Goal: Task Accomplishment & Management: Complete application form

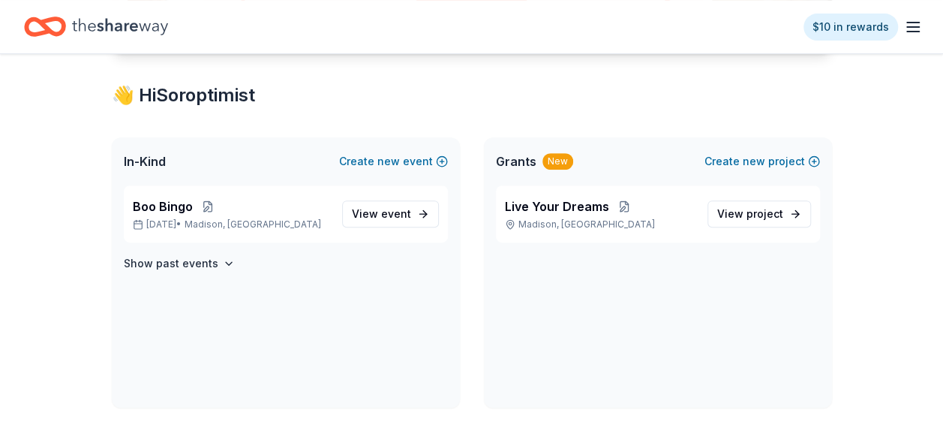
scroll to position [252, 0]
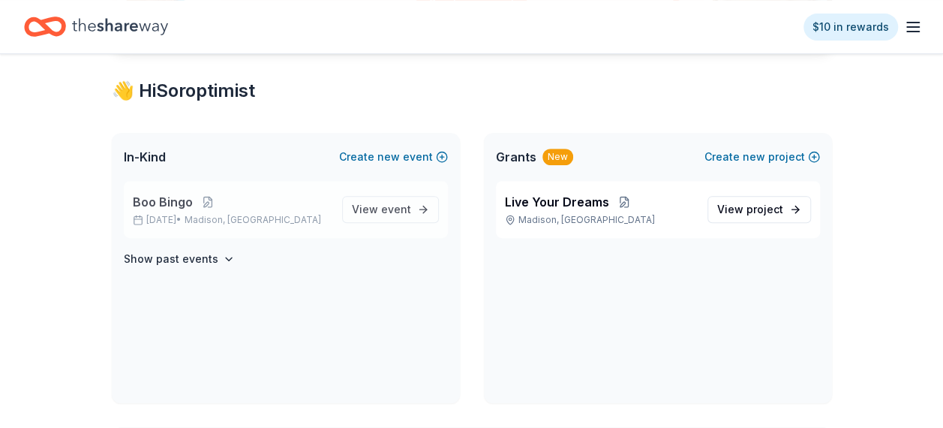
click at [186, 208] on span "Boo Bingo" at bounding box center [163, 202] width 60 height 18
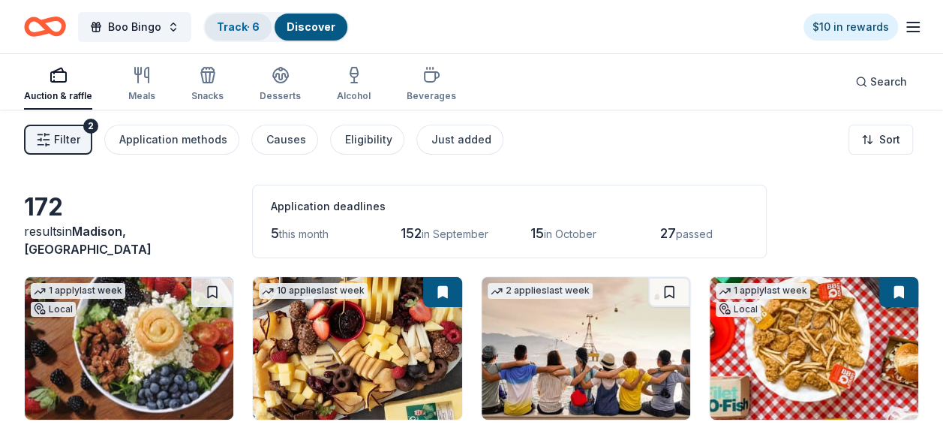
click at [245, 31] on link "Track · 6" at bounding box center [238, 26] width 43 height 13
click at [293, 26] on link "Discover" at bounding box center [311, 26] width 49 height 13
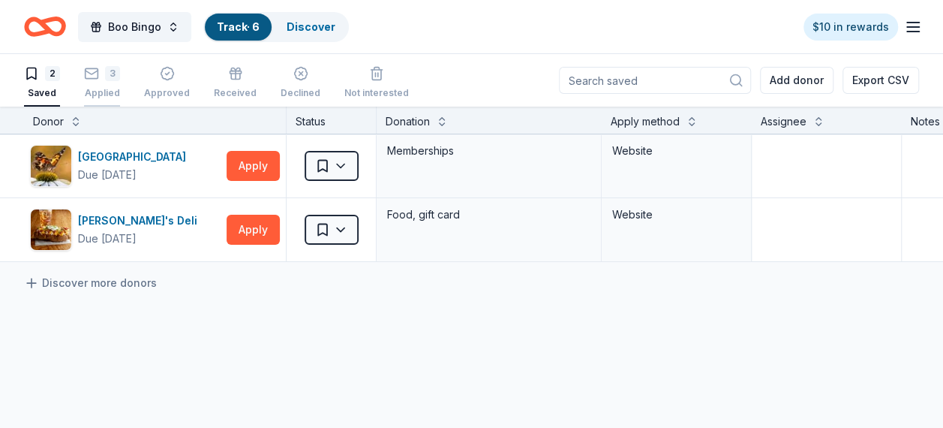
click at [92, 68] on rect "button" at bounding box center [92, 73] width 13 height 10
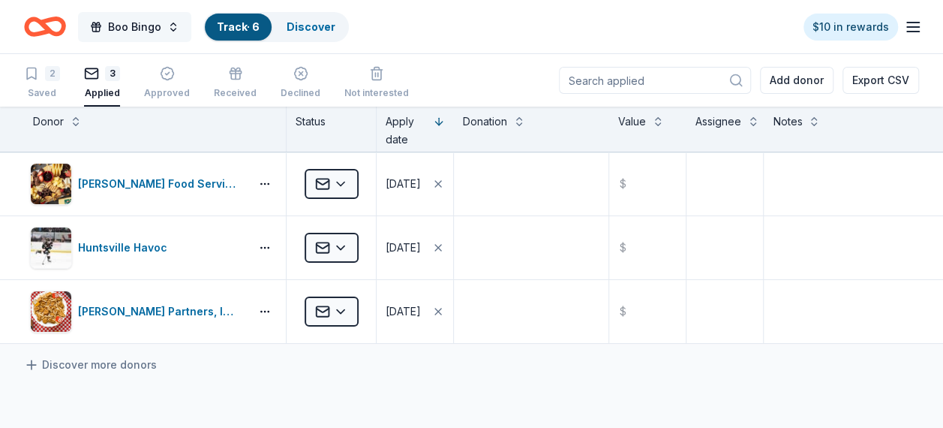
click at [101, 18] on button "Boo Bingo" at bounding box center [134, 27] width 113 height 30
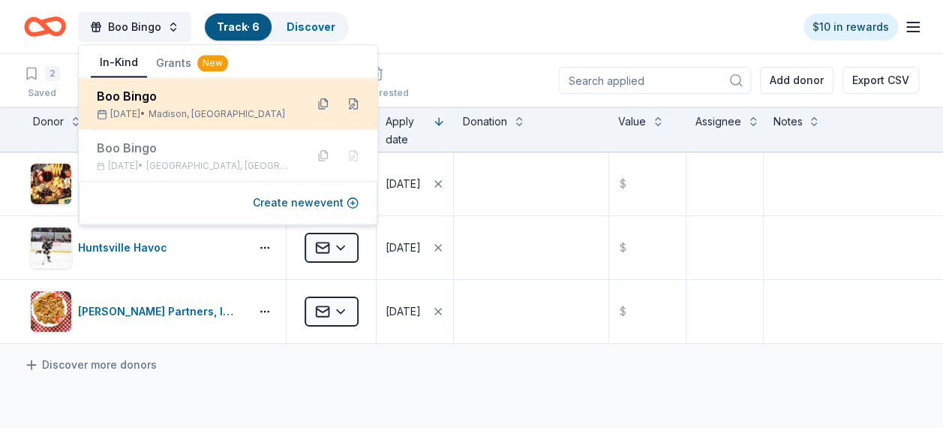
click at [101, 119] on rect at bounding box center [102, 115] width 8 height 8
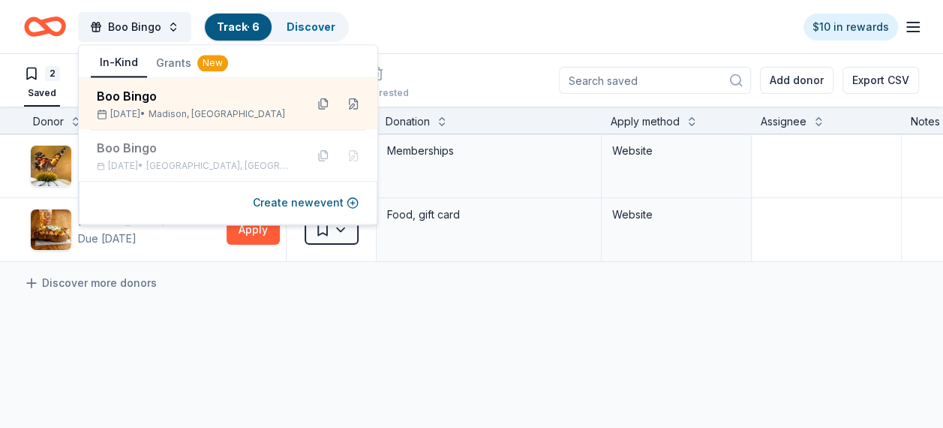
click at [233, 340] on div "Huntsville Botanical Garden Due in 30 days Apply Saved Memberships Website Jaso…" at bounding box center [575, 339] width 1151 height 410
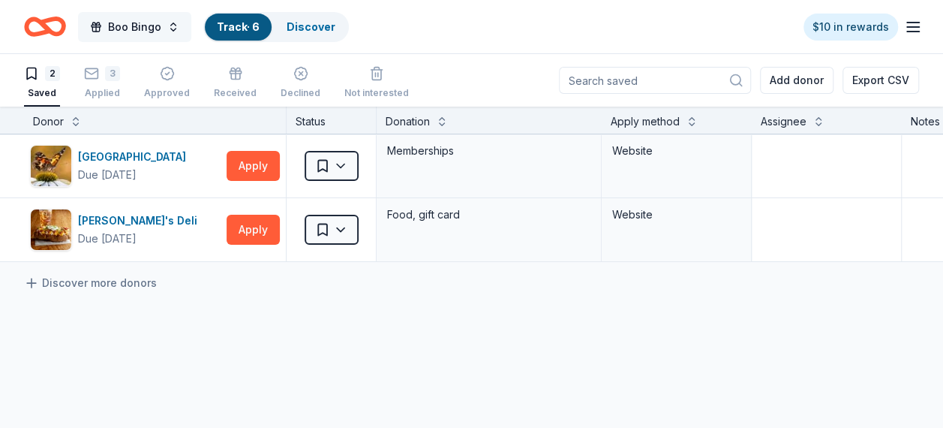
click at [126, 33] on span "Boo Bingo" at bounding box center [134, 27] width 53 height 18
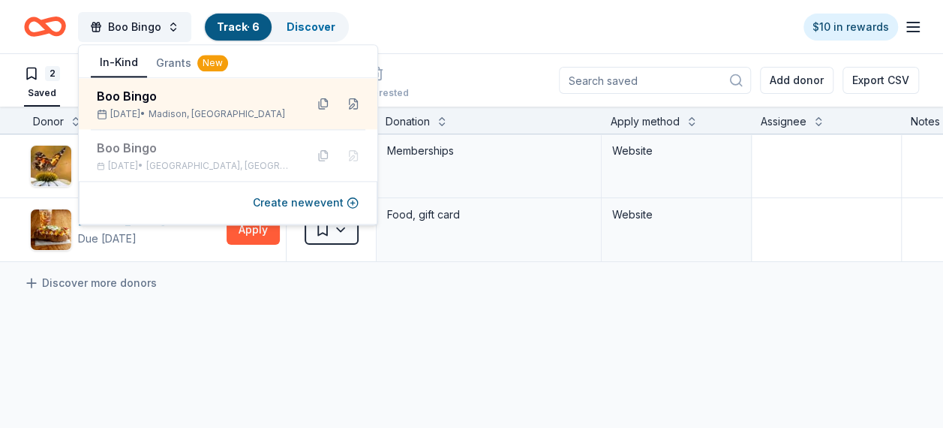
click at [218, 30] on link "Track · 6" at bounding box center [238, 26] width 43 height 13
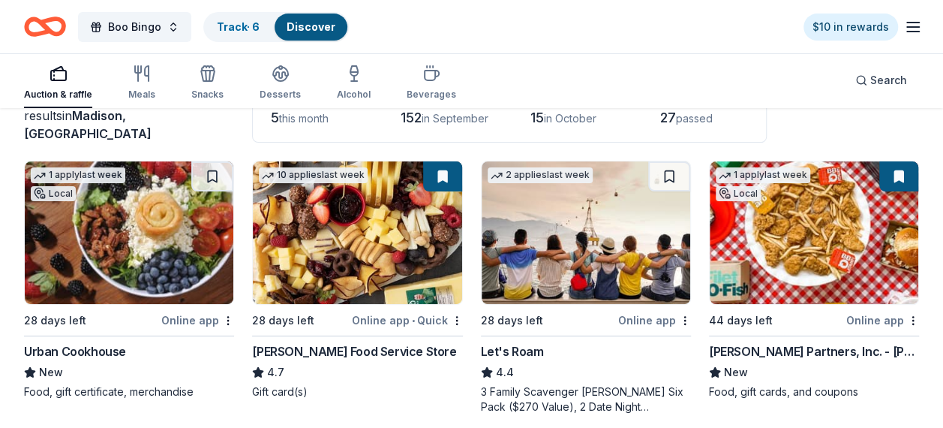
scroll to position [119, 0]
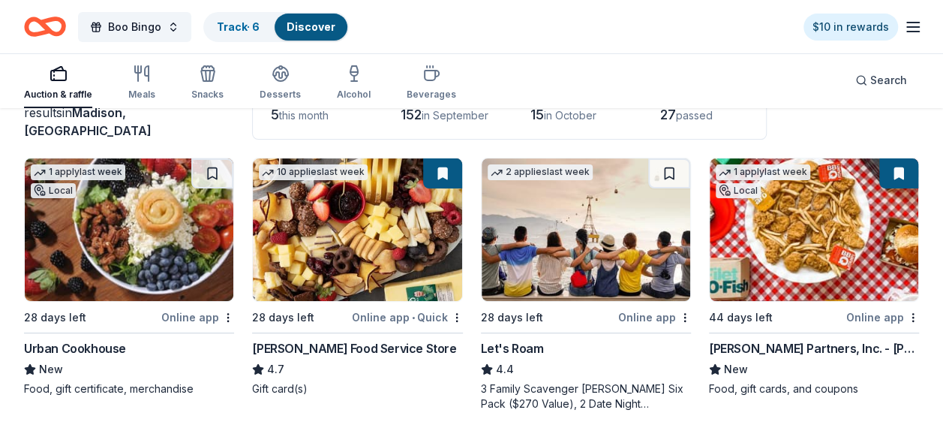
click at [159, 254] on img at bounding box center [129, 229] width 209 height 143
click at [300, 29] on link "Discover" at bounding box center [310, 26] width 49 height 13
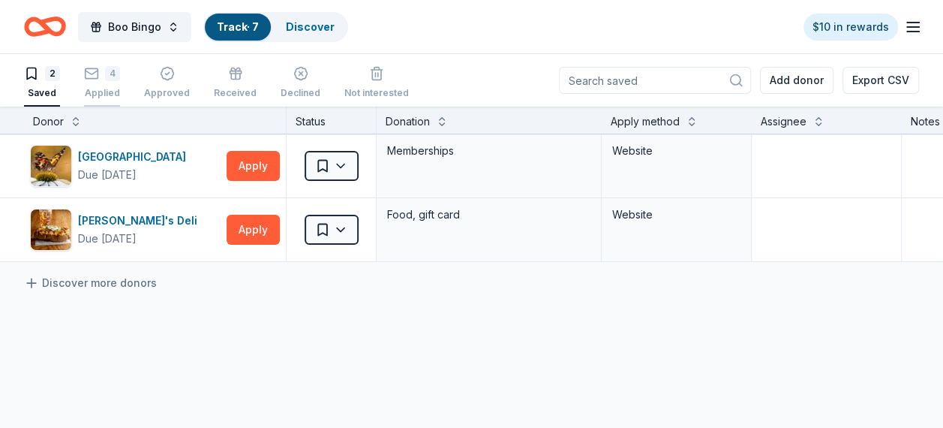
click at [108, 81] on div "4 Applied" at bounding box center [102, 82] width 36 height 33
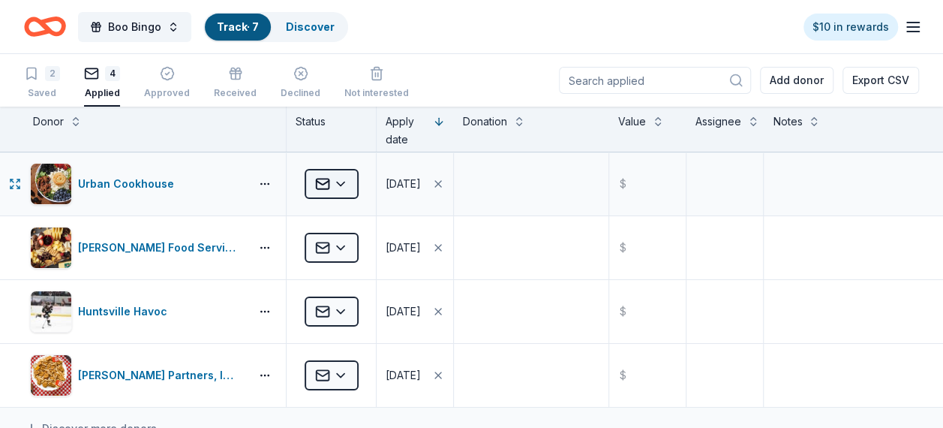
click at [346, 170] on html "Boo Bingo Track · 7 Discover $10 in rewards 2 Saved 4 Applied Approved Received…" at bounding box center [471, 214] width 943 height 428
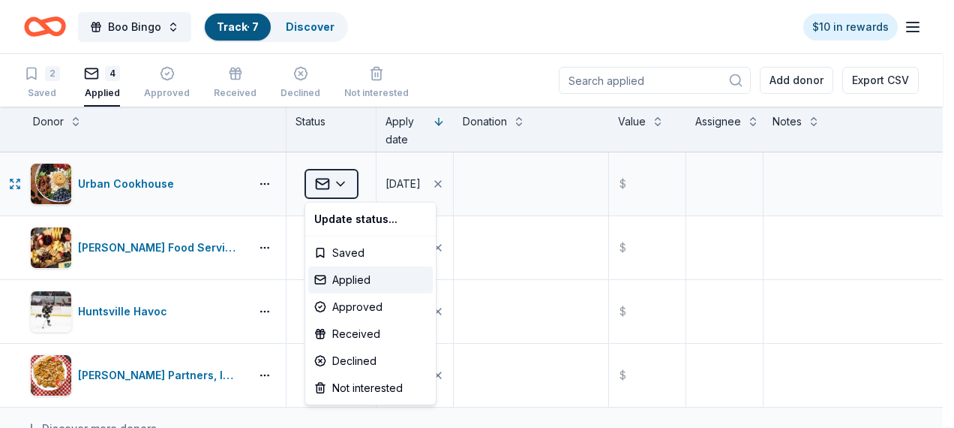
click at [346, 170] on html "Boo Bingo Track · 7 Discover $10 in rewards 2 Saved 4 Applied Approved Received…" at bounding box center [477, 214] width 954 height 428
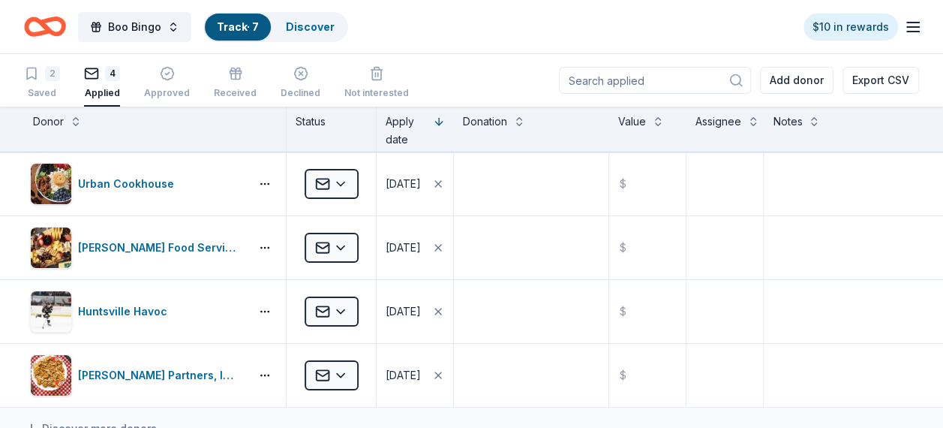
click at [45, 35] on icon "Home" at bounding box center [45, 26] width 42 height 35
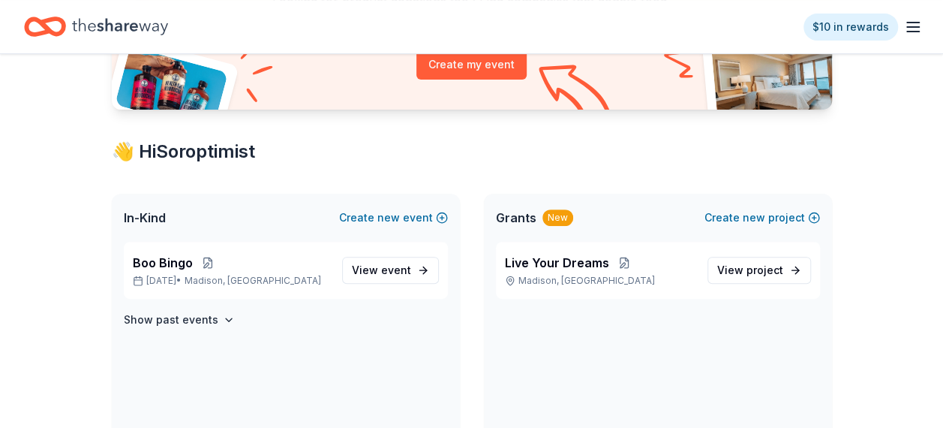
scroll to position [194, 0]
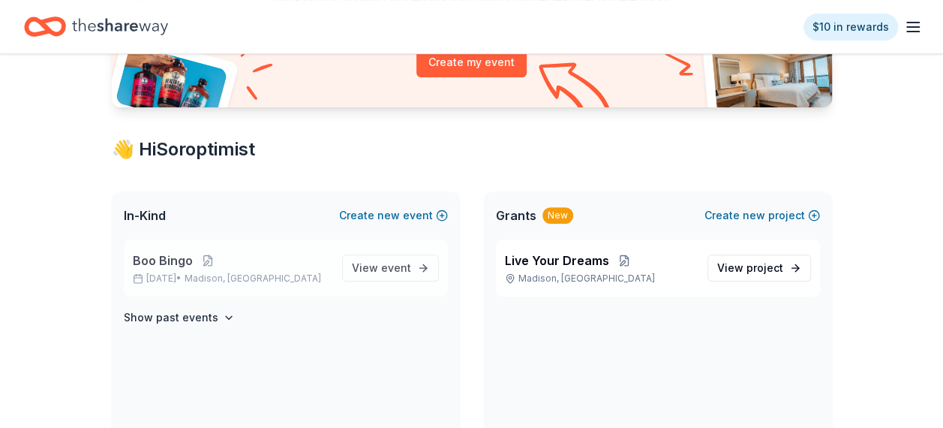
click at [188, 274] on p "Oct 24, 2025 • Madison, AL" at bounding box center [231, 278] width 197 height 12
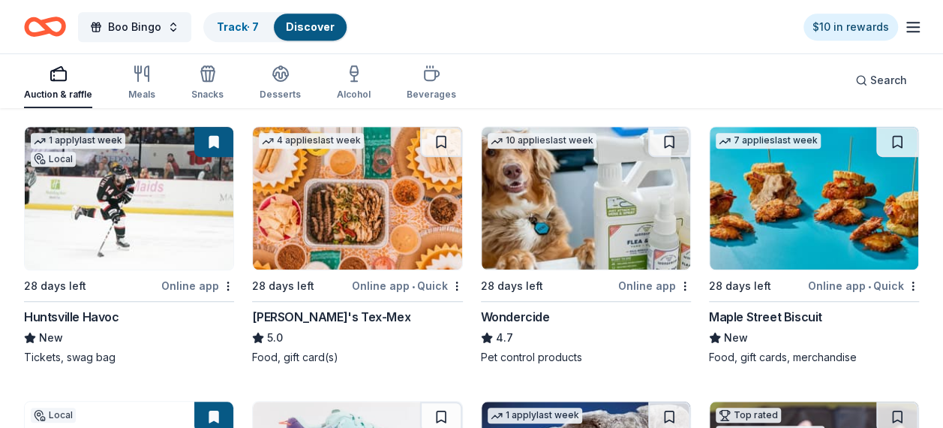
scroll to position [443, 0]
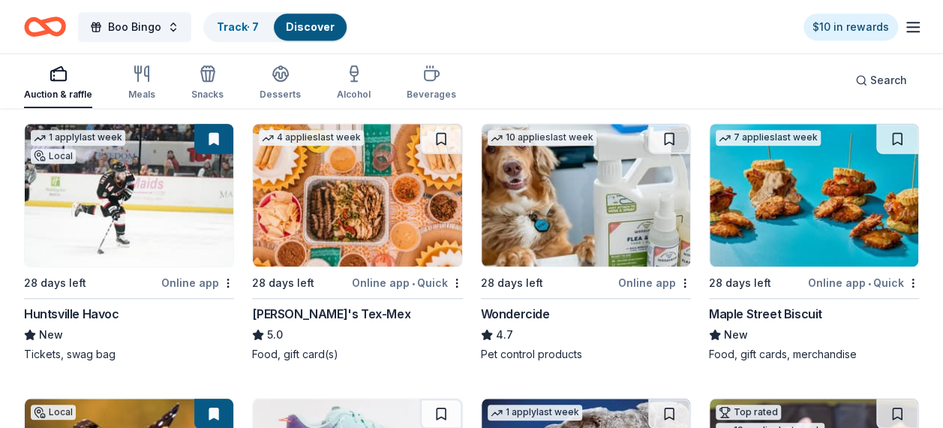
click at [416, 200] on img at bounding box center [357, 195] width 209 height 143
click at [768, 249] on img at bounding box center [814, 195] width 209 height 143
click at [887, 139] on button at bounding box center [897, 139] width 42 height 30
click at [242, 23] on link "Track · 8" at bounding box center [238, 26] width 43 height 13
click at [254, 26] on link "Track · 8" at bounding box center [238, 26] width 43 height 13
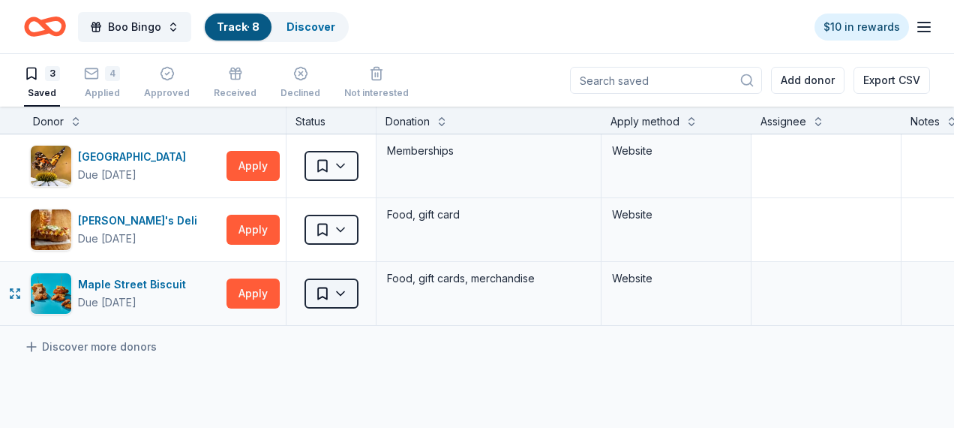
click at [342, 291] on html "Boo Bingo Track · 8 Discover $10 in rewards 3 Saved 4 Applied Approved Received…" at bounding box center [477, 214] width 954 height 428
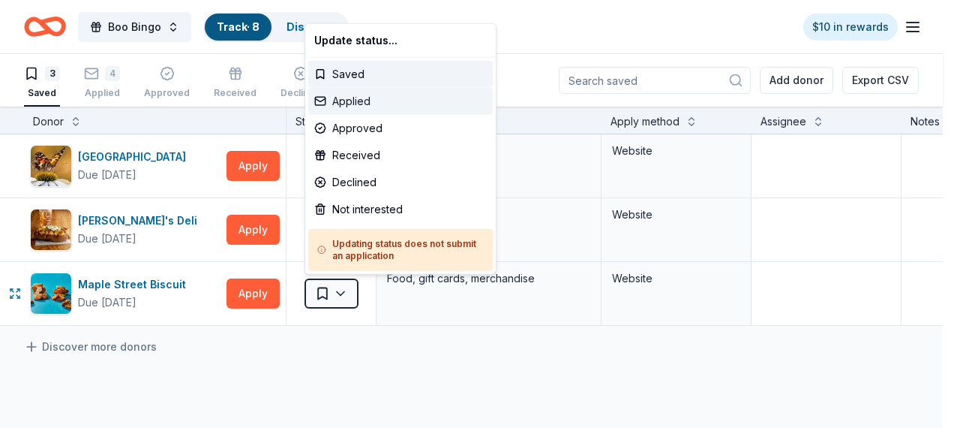
click at [357, 111] on div "Applied" at bounding box center [400, 101] width 185 height 27
click at [356, 107] on div "Applied" at bounding box center [400, 101] width 185 height 27
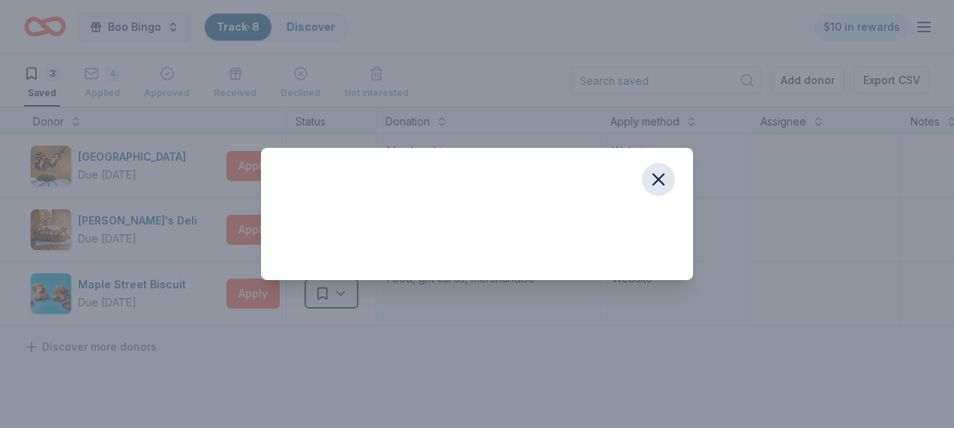
click at [661, 182] on icon "button" at bounding box center [659, 179] width 11 height 11
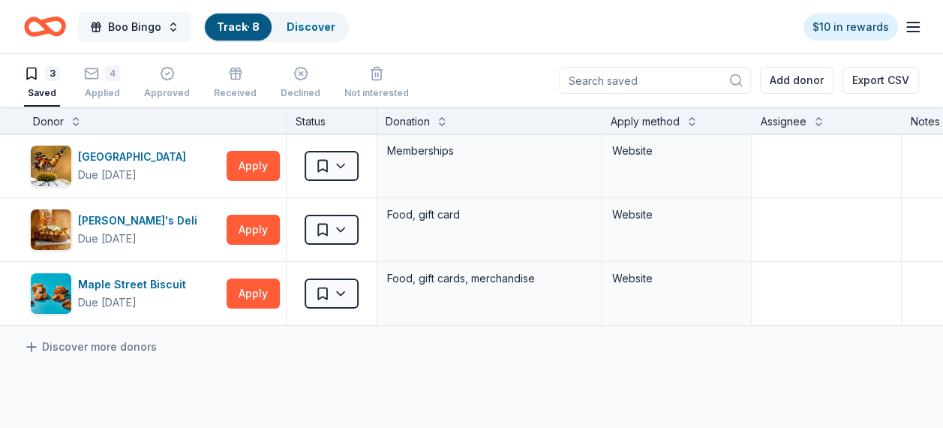
click at [122, 26] on span "Boo Bingo" at bounding box center [134, 27] width 53 height 18
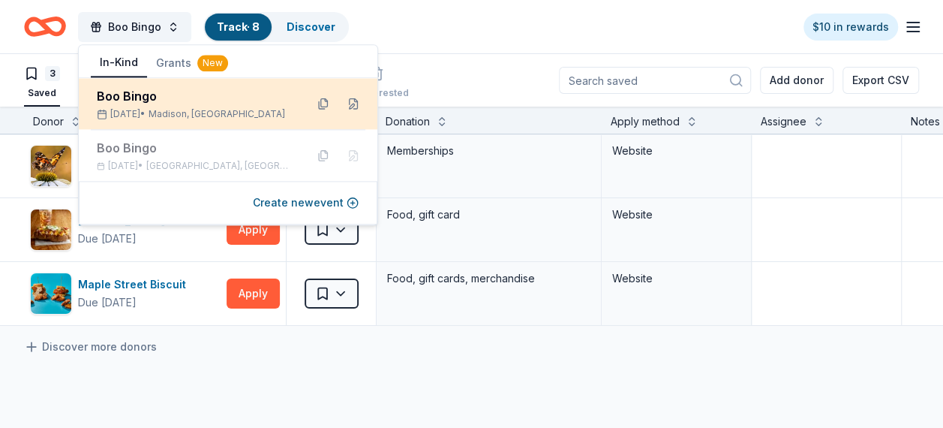
click at [126, 110] on div "Oct 24, 2025 • Madison, AL" at bounding box center [195, 114] width 197 height 12
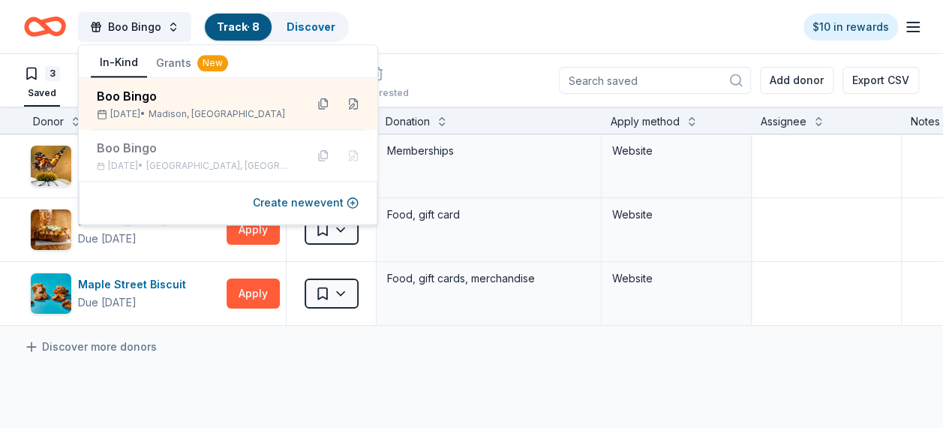
click at [57, 29] on icon "Home" at bounding box center [45, 26] width 42 height 35
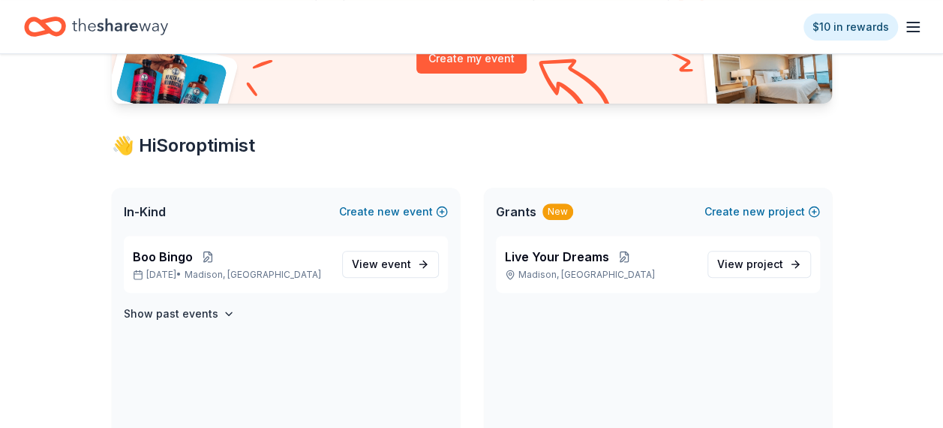
scroll to position [218, 0]
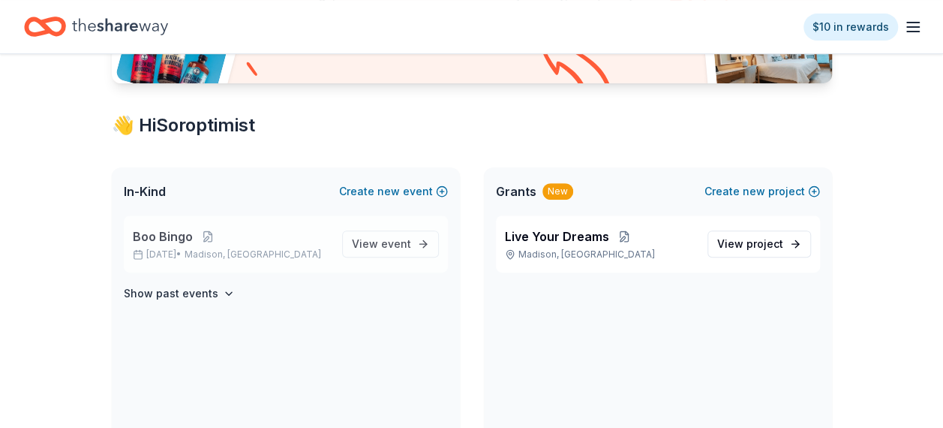
click at [233, 246] on div "Boo Bingo Oct 24, 2025 • Madison, AL" at bounding box center [231, 243] width 197 height 33
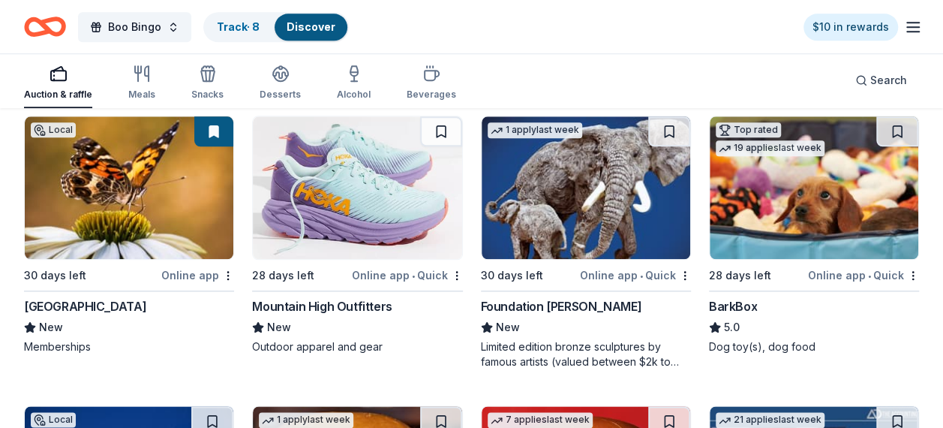
scroll to position [718, 0]
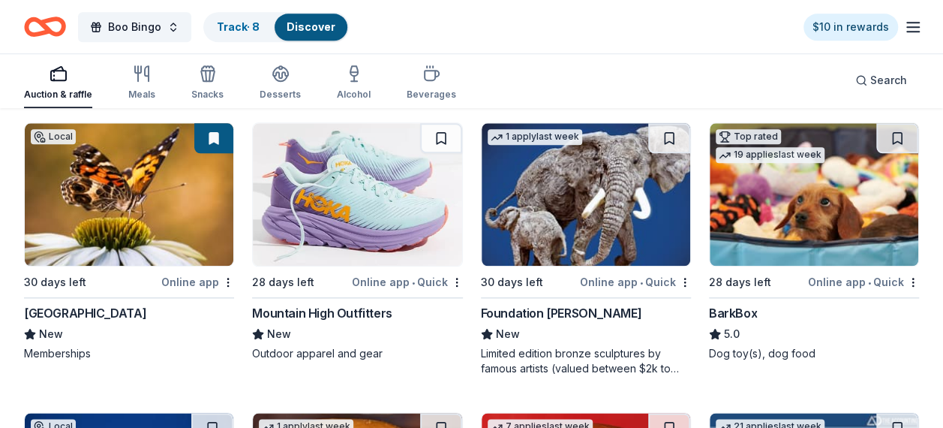
click at [376, 200] on img at bounding box center [357, 194] width 209 height 143
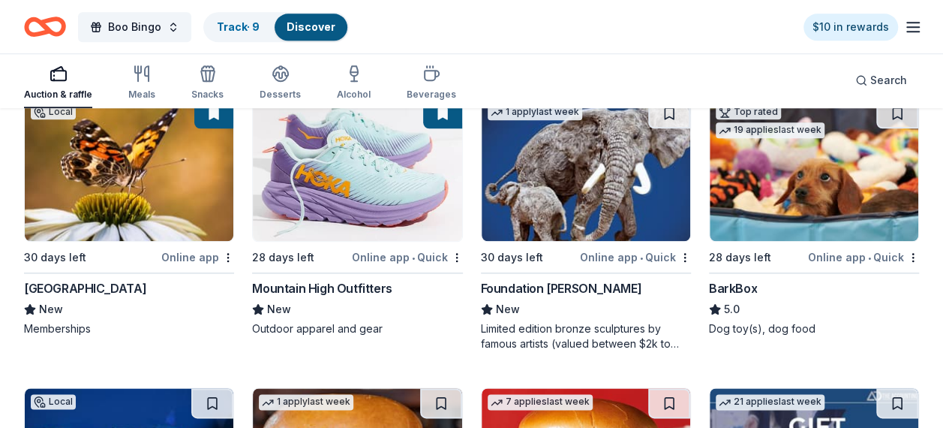
scroll to position [705, 0]
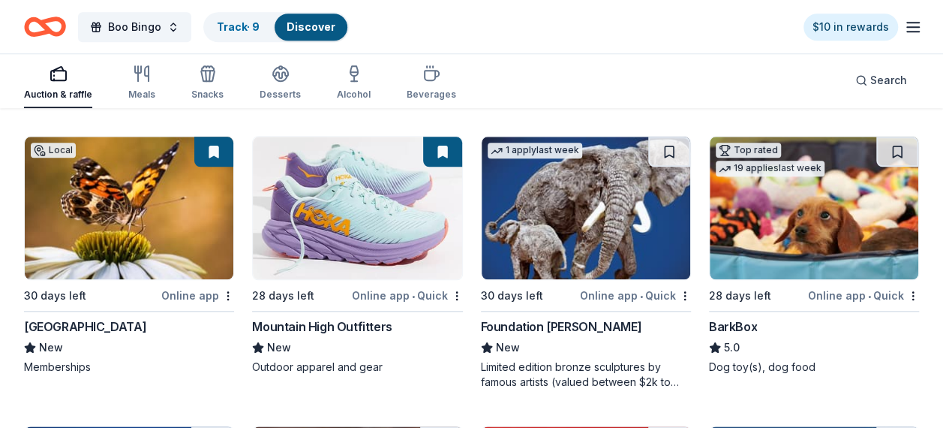
click at [800, 201] on img at bounding box center [814, 208] width 209 height 143
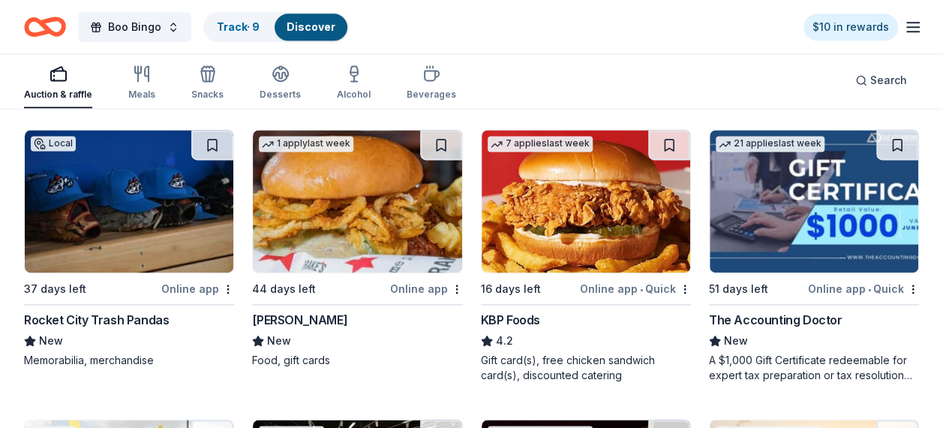
scroll to position [1012, 0]
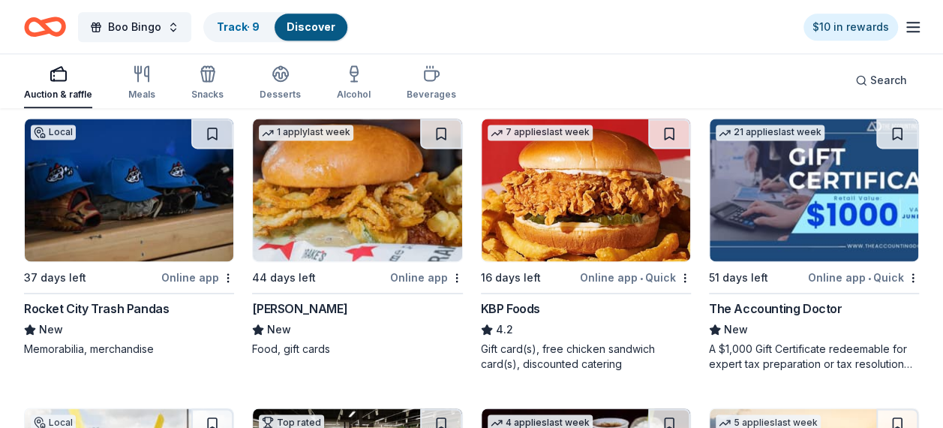
click at [369, 230] on img at bounding box center [357, 190] width 209 height 143
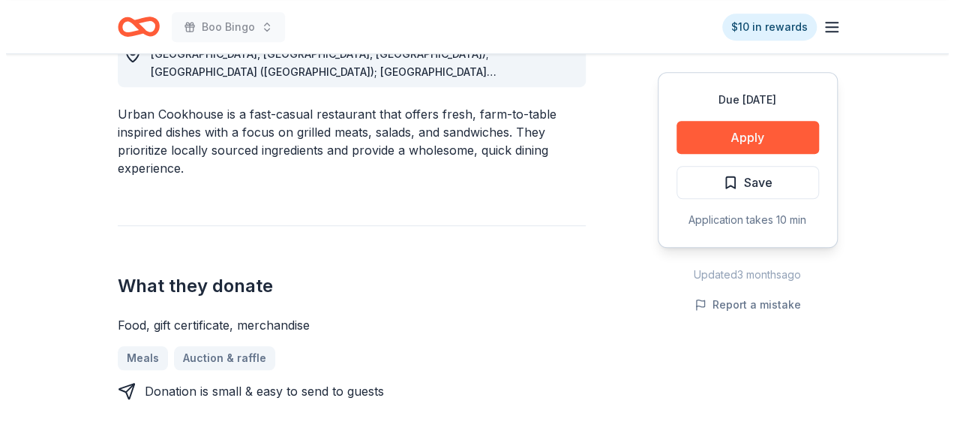
scroll to position [466, 0]
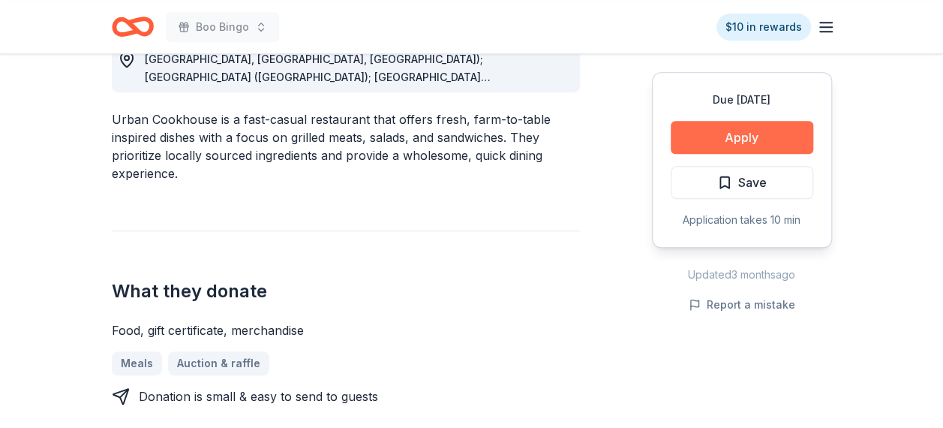
click at [761, 128] on button "Apply" at bounding box center [742, 137] width 143 height 33
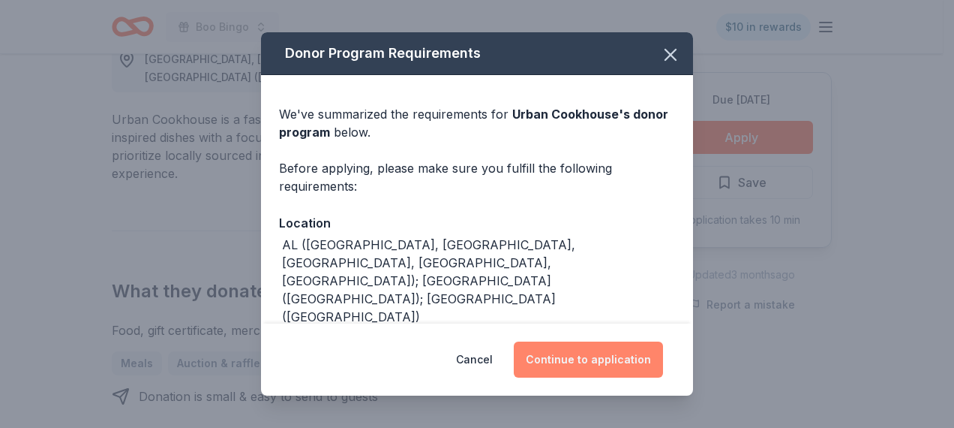
click at [629, 351] on button "Continue to application" at bounding box center [588, 359] width 149 height 36
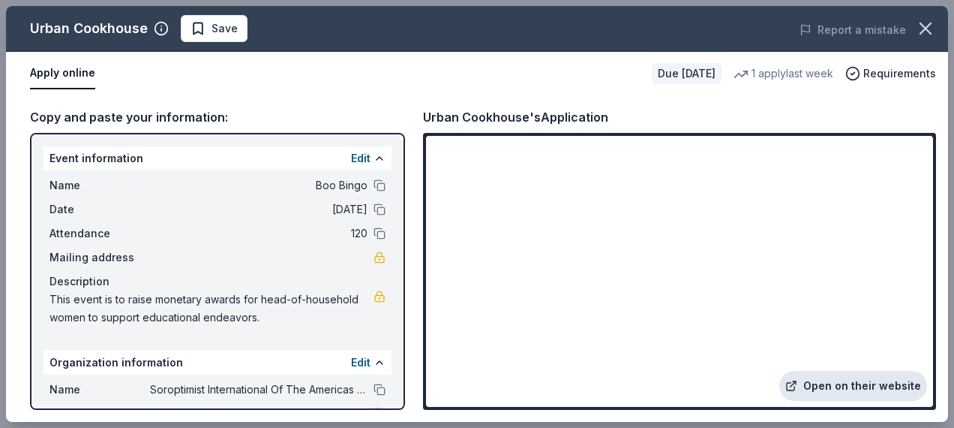
click at [897, 386] on link "Open on their website" at bounding box center [854, 386] width 148 height 30
click at [215, 29] on span "Save" at bounding box center [225, 29] width 26 height 18
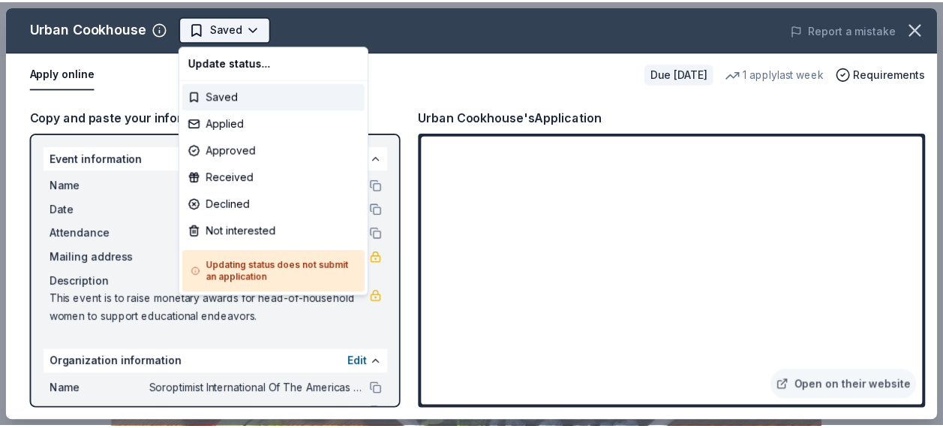
scroll to position [0, 0]
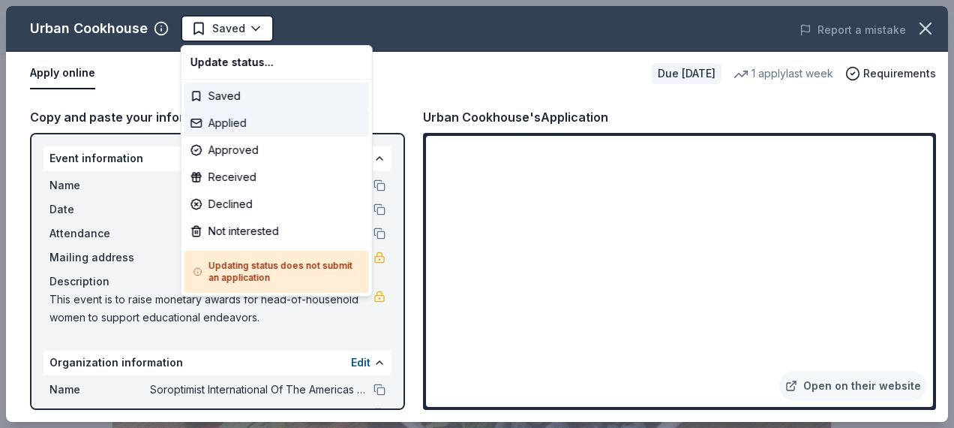
click at [222, 122] on div "Applied" at bounding box center [277, 123] width 185 height 27
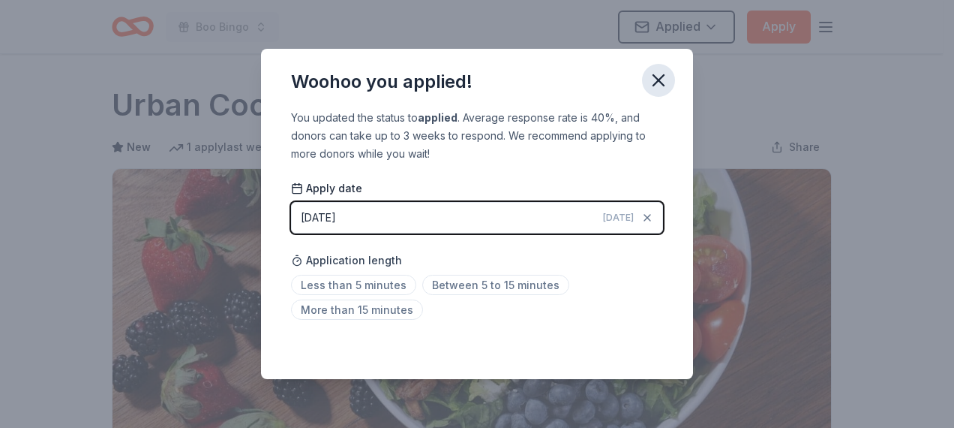
click at [660, 84] on icon "button" at bounding box center [658, 80] width 21 height 21
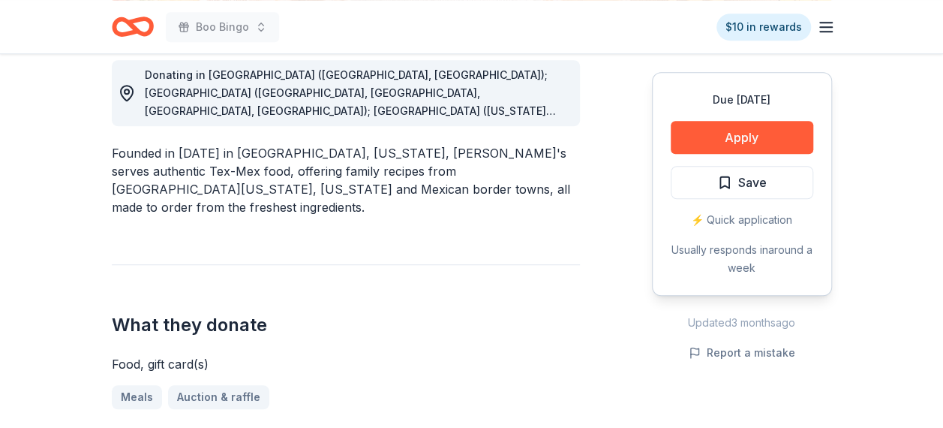
scroll to position [423, 0]
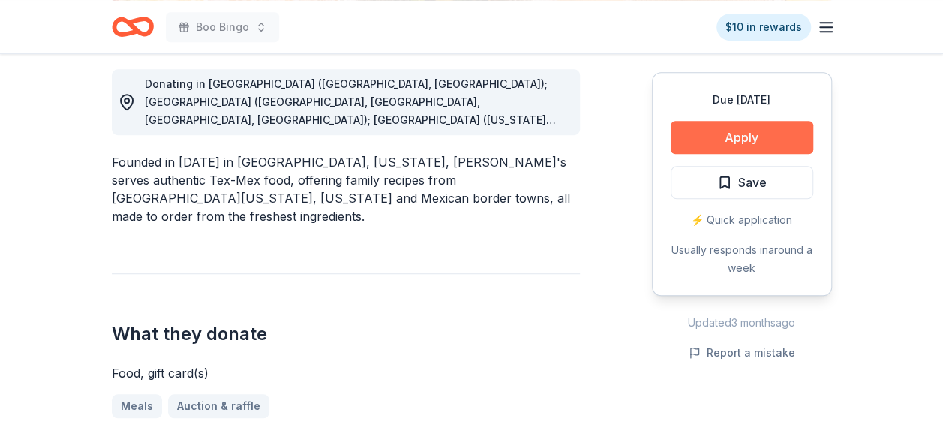
click at [750, 138] on button "Apply" at bounding box center [742, 137] width 143 height 33
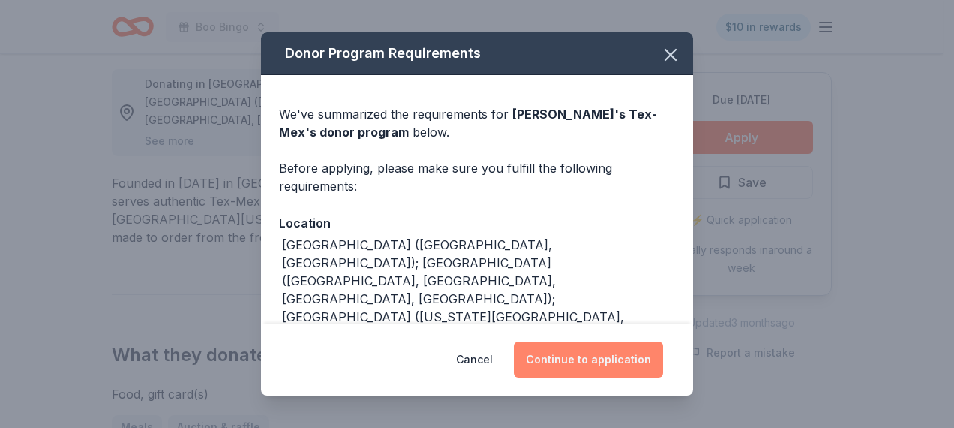
click at [603, 359] on button "Continue to application" at bounding box center [588, 359] width 149 height 36
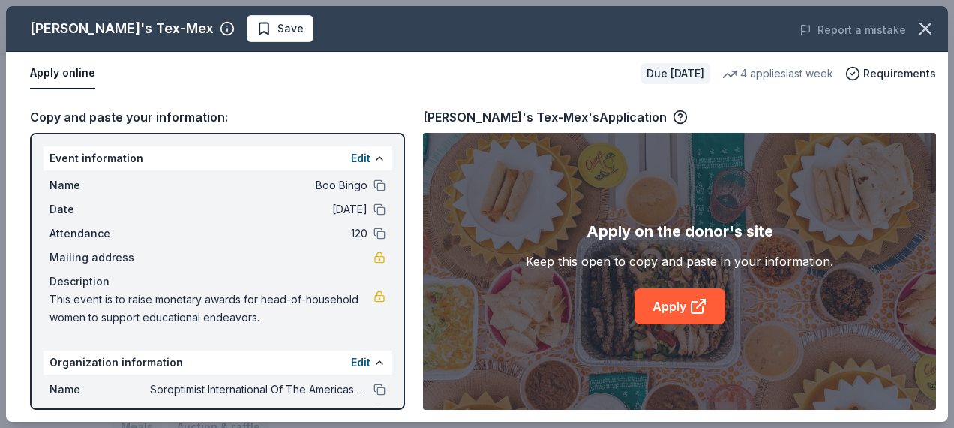
drag, startPoint x: 951, startPoint y: 111, endPoint x: 954, endPoint y: 179, distance: 68.3
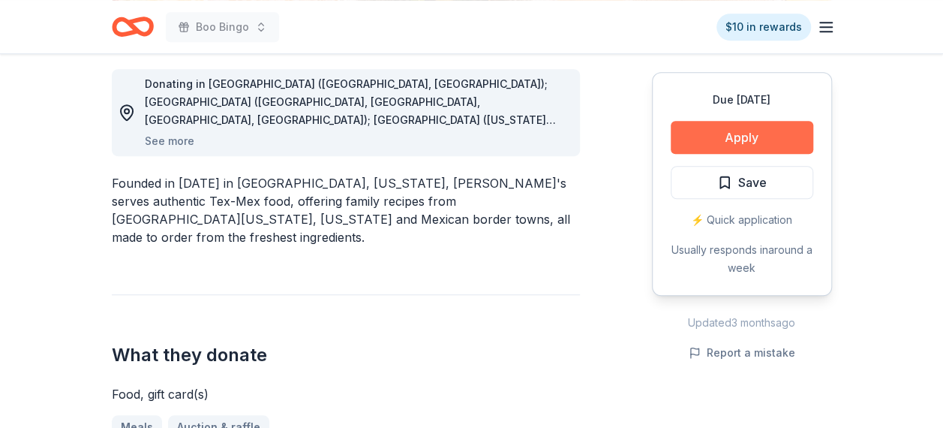
click at [761, 142] on button "Apply" at bounding box center [742, 137] width 143 height 33
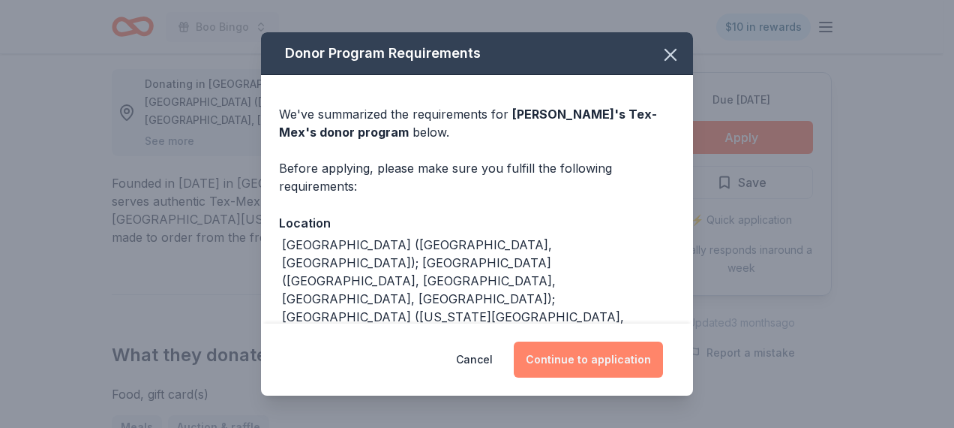
click at [560, 364] on button "Continue to application" at bounding box center [588, 359] width 149 height 36
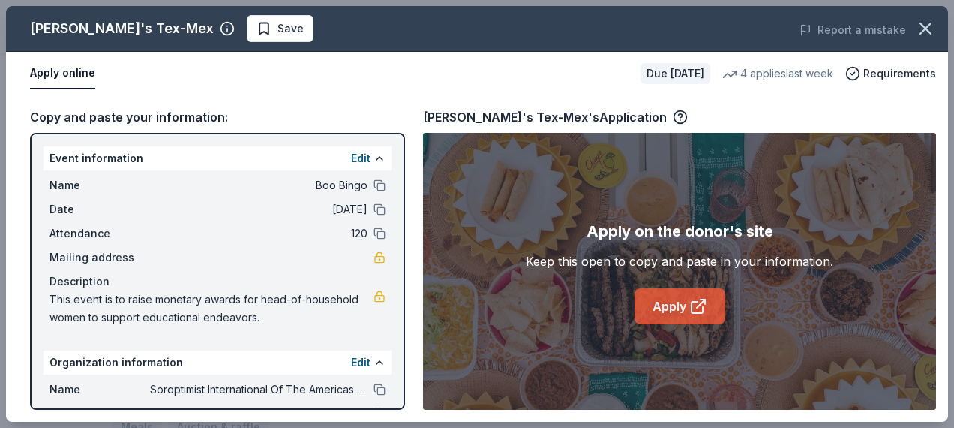
click at [666, 305] on link "Apply" at bounding box center [680, 306] width 91 height 36
drag, startPoint x: 953, startPoint y: 211, endPoint x: 945, endPoint y: 276, distance: 65.7
click at [942, 276] on div "Chuy's Tex-Mex Save Report a mistake Apply online Due in 28 days 4 applies last…" at bounding box center [477, 214] width 954 height 428
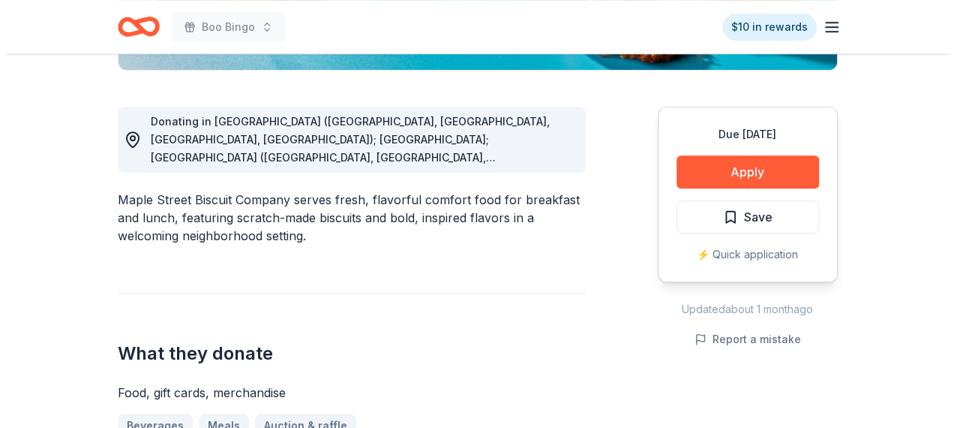
scroll to position [383, 0]
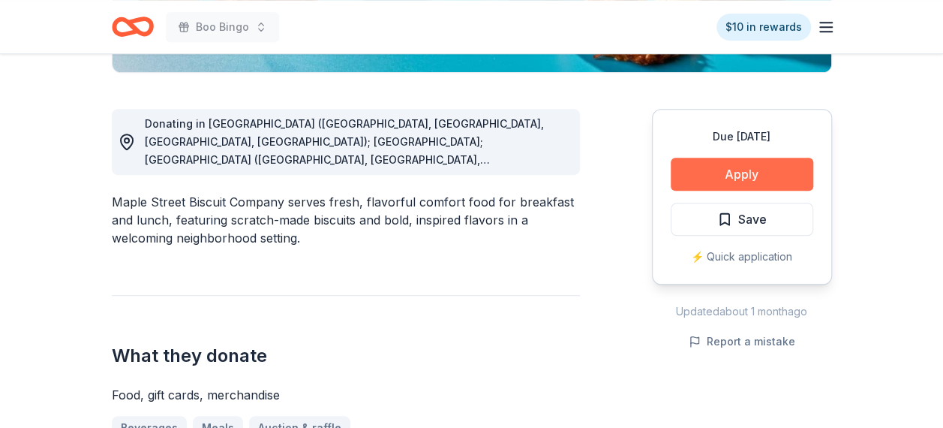
click at [771, 170] on button "Apply" at bounding box center [742, 174] width 143 height 33
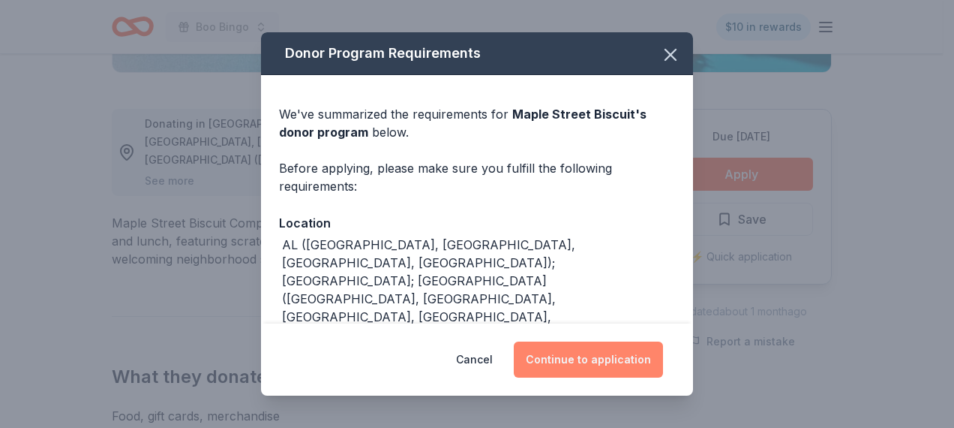
click at [621, 355] on button "Continue to application" at bounding box center [588, 359] width 149 height 36
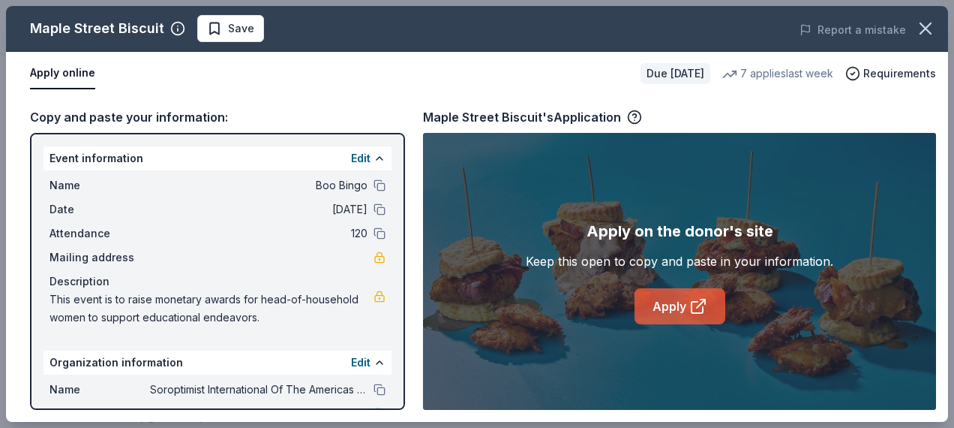
click at [660, 304] on link "Apply" at bounding box center [680, 306] width 91 height 36
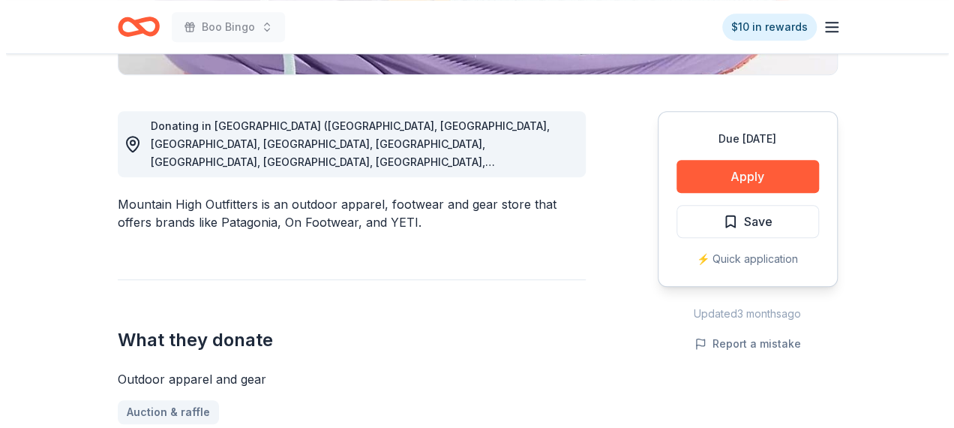
scroll to position [374, 0]
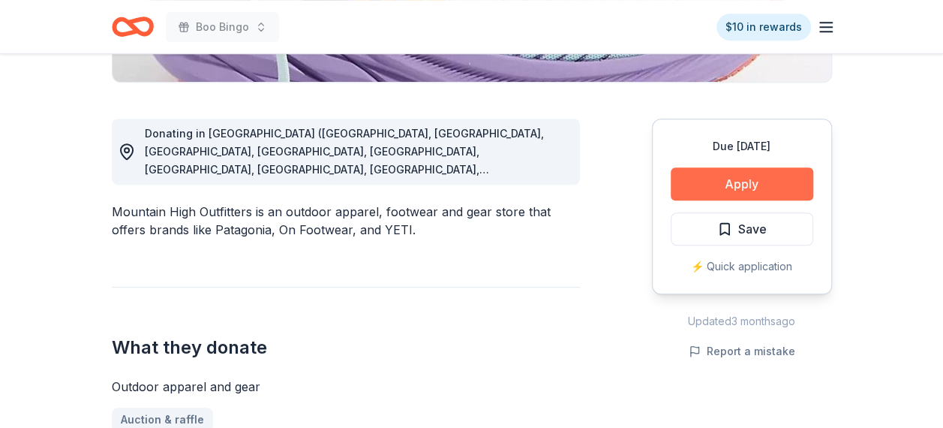
click at [752, 176] on button "Apply" at bounding box center [742, 183] width 143 height 33
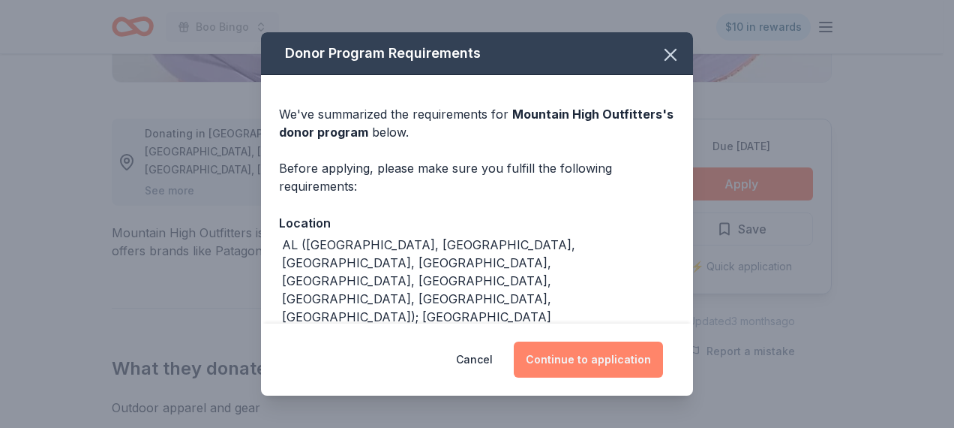
click at [591, 362] on button "Continue to application" at bounding box center [588, 359] width 149 height 36
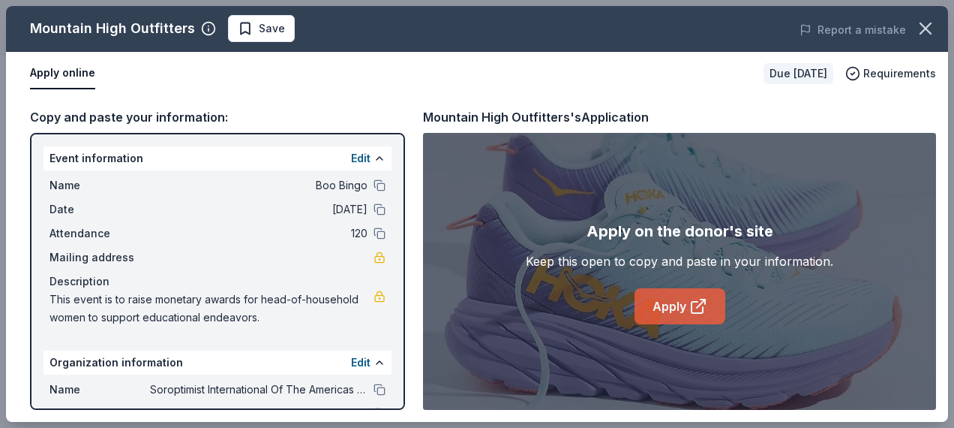
click at [669, 302] on link "Apply" at bounding box center [680, 306] width 91 height 36
click at [233, 21] on button "Save" at bounding box center [261, 28] width 67 height 27
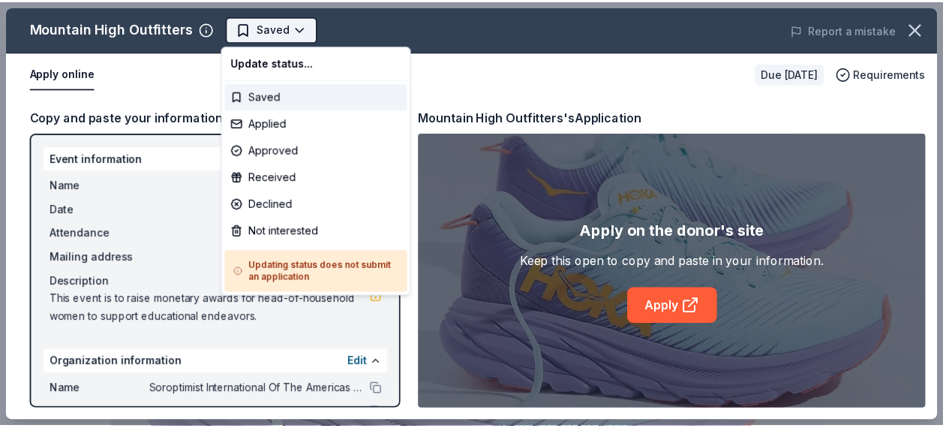
scroll to position [0, 0]
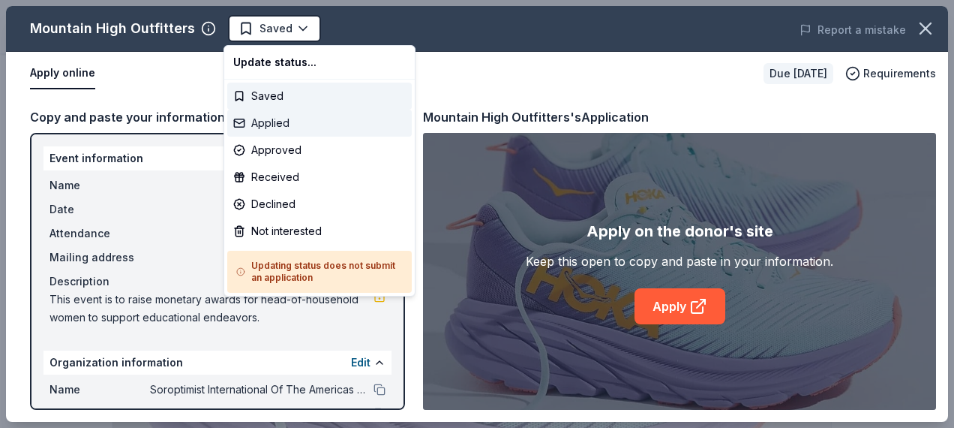
click at [273, 125] on div "Applied" at bounding box center [319, 123] width 185 height 27
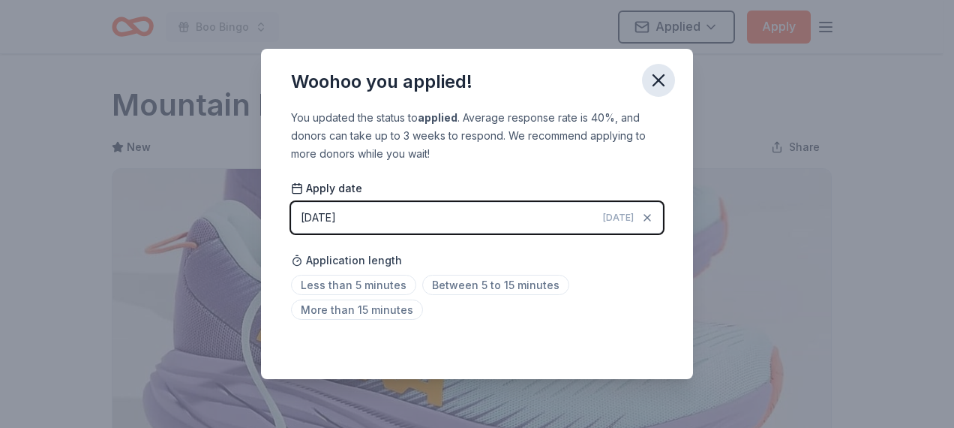
click at [662, 78] on icon "button" at bounding box center [658, 80] width 21 height 21
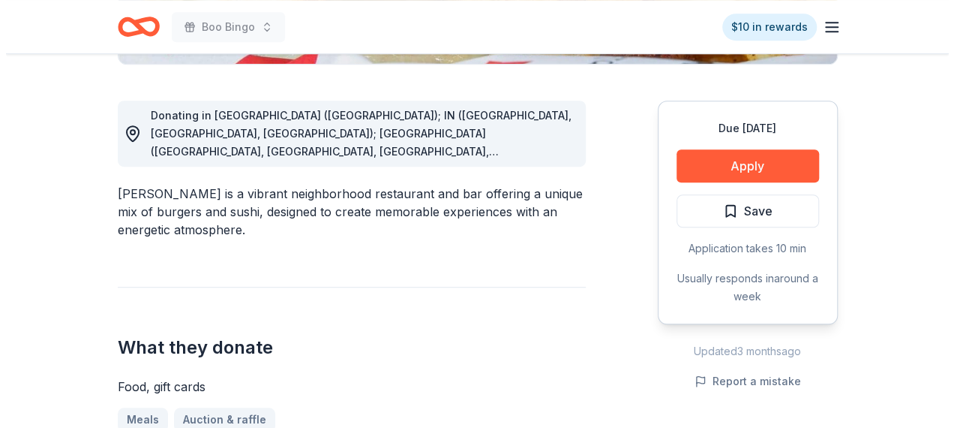
scroll to position [395, 0]
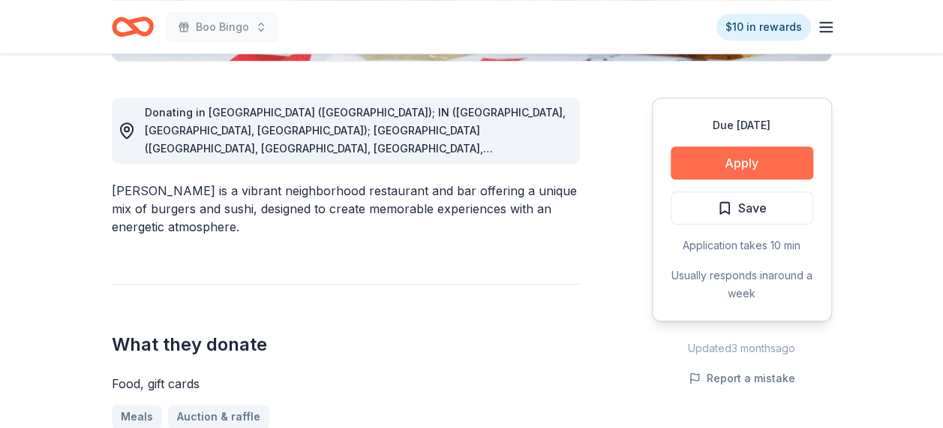
click at [775, 160] on button "Apply" at bounding box center [742, 162] width 143 height 33
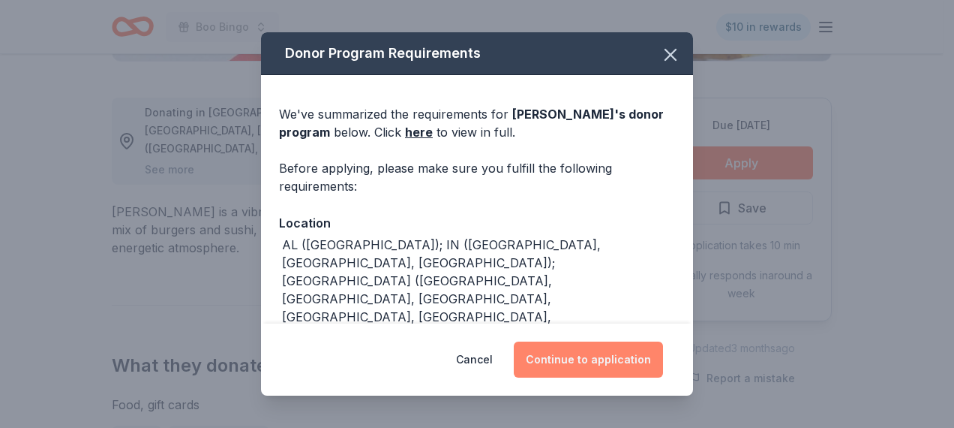
click at [632, 348] on button "Continue to application" at bounding box center [588, 359] width 149 height 36
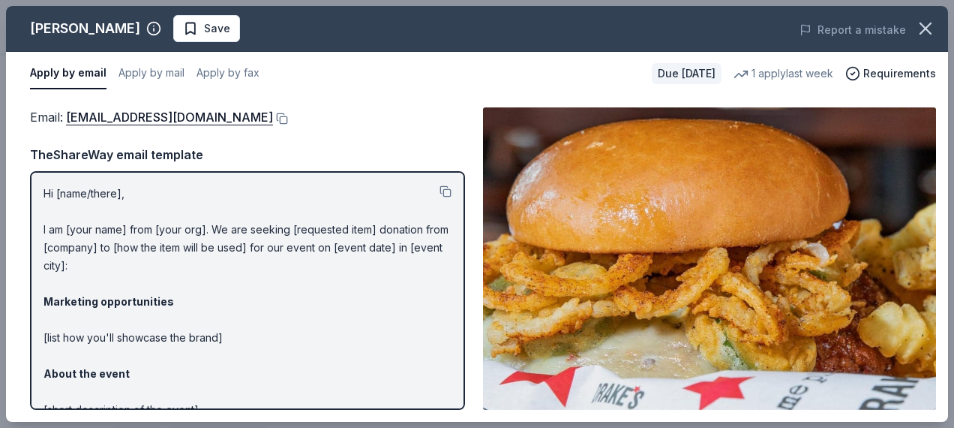
drag, startPoint x: 952, startPoint y: 167, endPoint x: 947, endPoint y: 225, distance: 58.8
click at [942, 225] on div "Drake's Save Report a mistake Apply by email Apply by mail Apply by fax Due in …" at bounding box center [477, 214] width 954 height 428
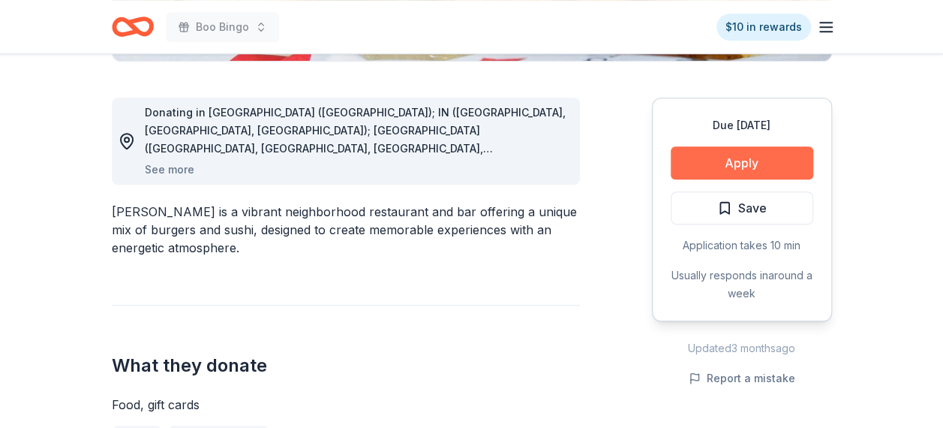
click at [744, 150] on button "Apply" at bounding box center [742, 162] width 143 height 33
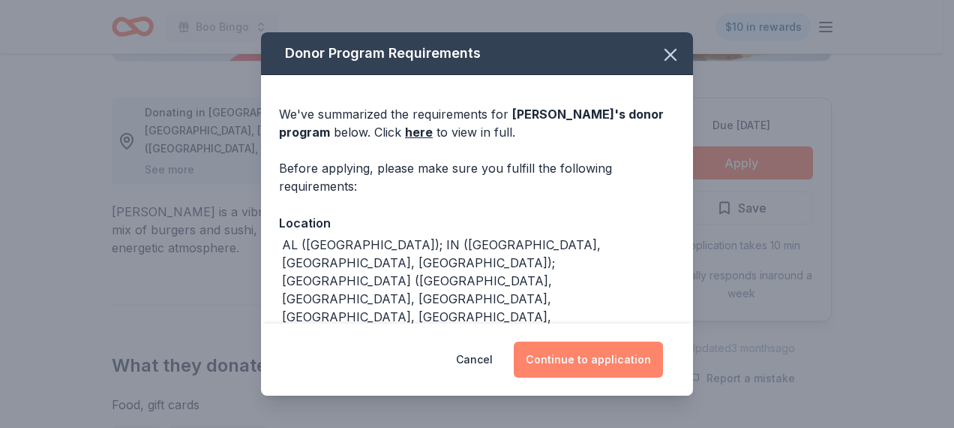
click at [576, 366] on button "Continue to application" at bounding box center [588, 359] width 149 height 36
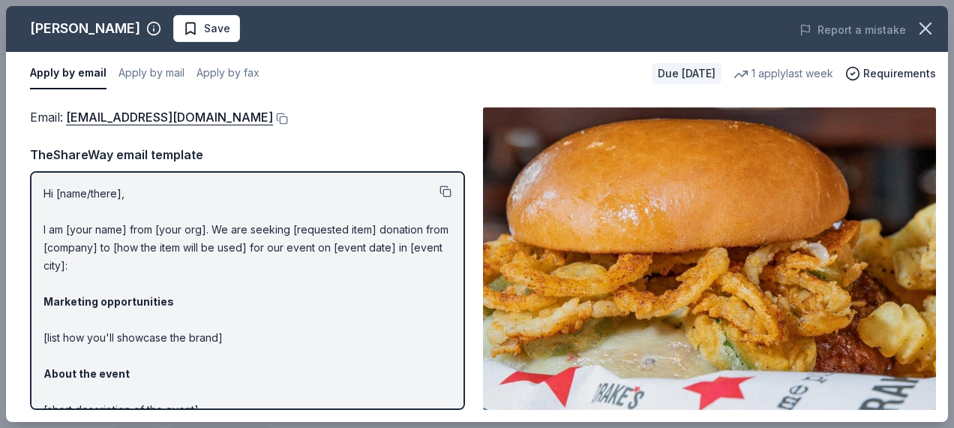
click at [440, 192] on button at bounding box center [446, 191] width 12 height 12
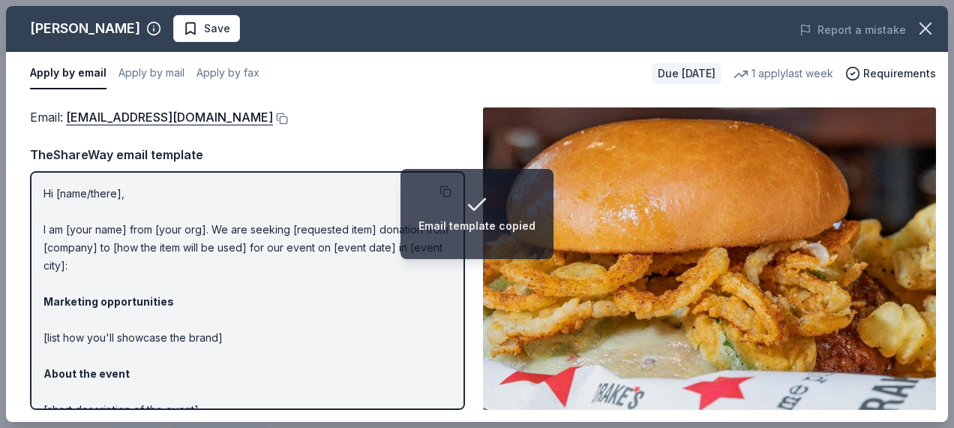
click at [431, 192] on li "Email template copied" at bounding box center [477, 214] width 153 height 90
click at [369, 197] on p "Hi [name/there], I am [your name] from [your org]. We are seeking [requested it…" at bounding box center [248, 383] width 408 height 396
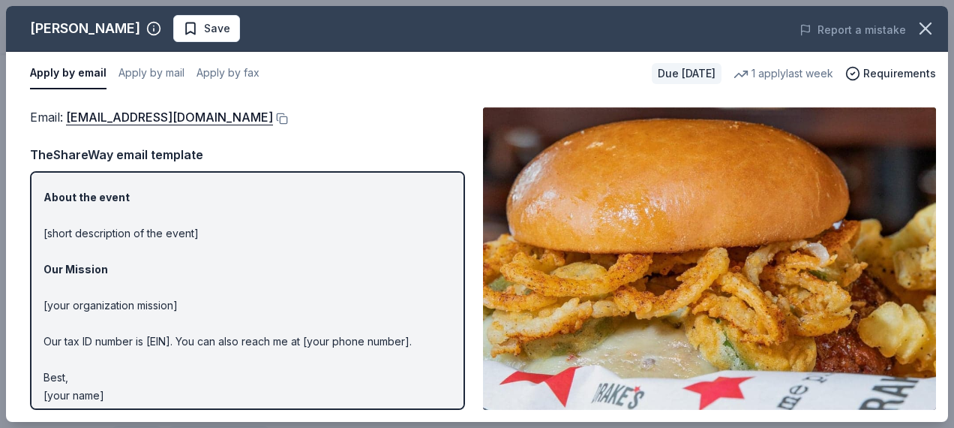
scroll to position [184, 0]
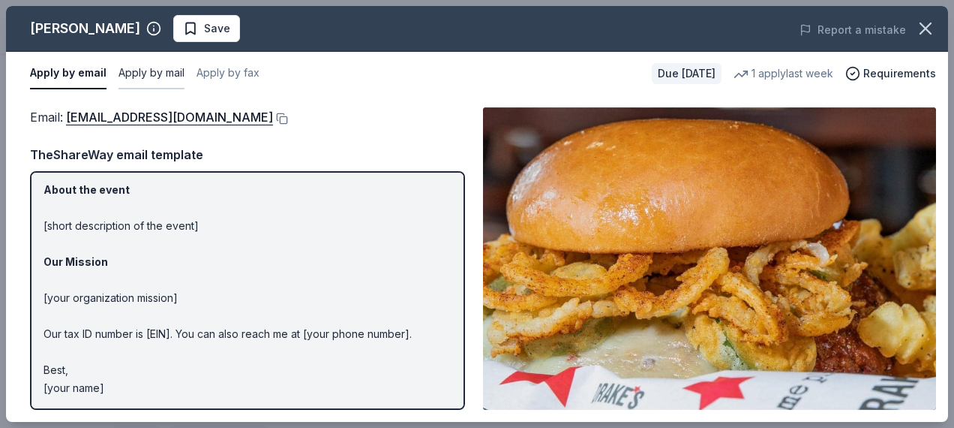
click at [140, 75] on button "Apply by mail" at bounding box center [152, 74] width 66 height 32
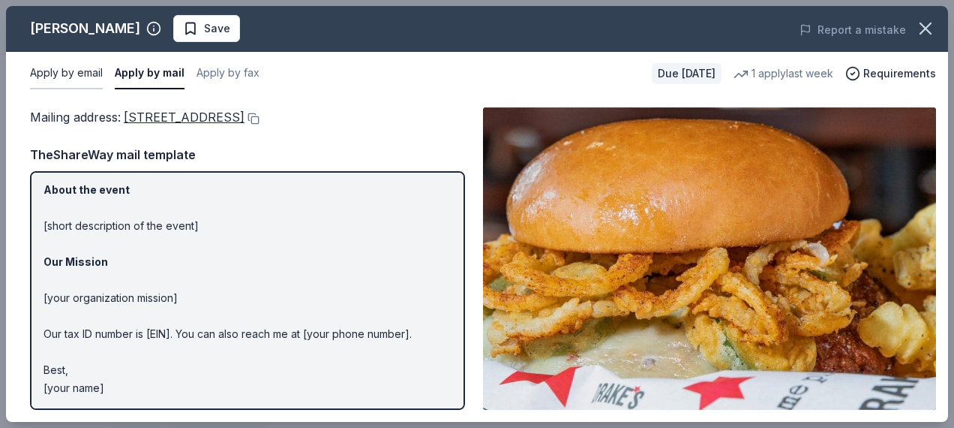
click at [53, 68] on button "Apply by email" at bounding box center [66, 74] width 73 height 32
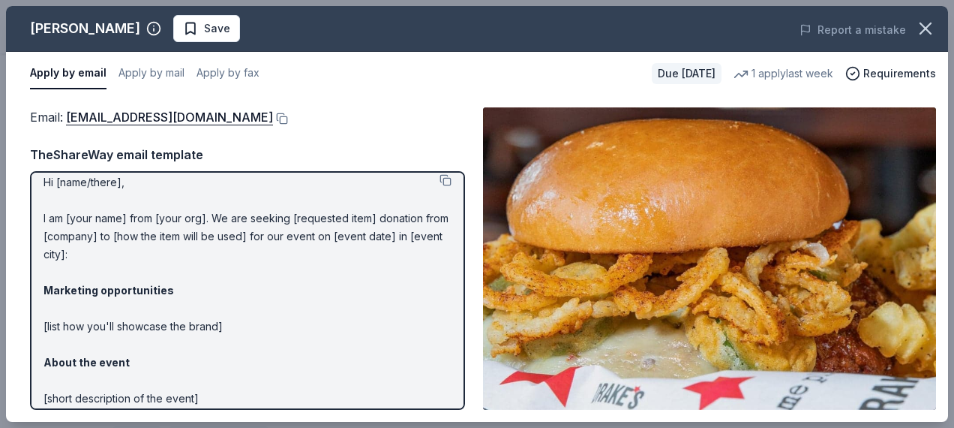
scroll to position [0, 0]
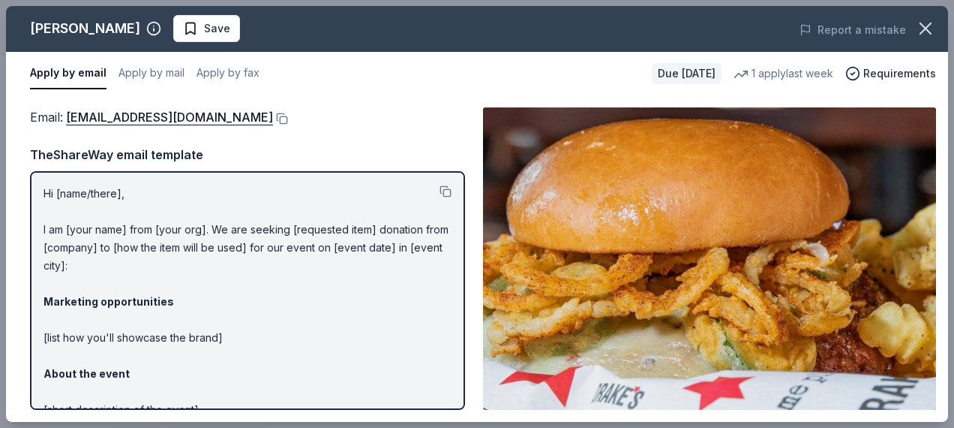
drag, startPoint x: 41, startPoint y: 224, endPoint x: 89, endPoint y: 267, distance: 64.3
click at [89, 267] on div "Hi [name/there], I am [your name] from [your org]. We are seeking [requested it…" at bounding box center [247, 290] width 435 height 239
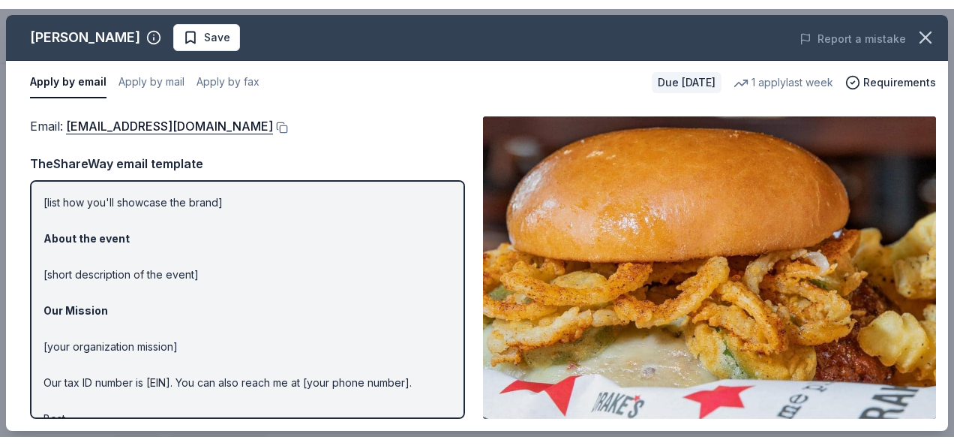
scroll to position [146, 0]
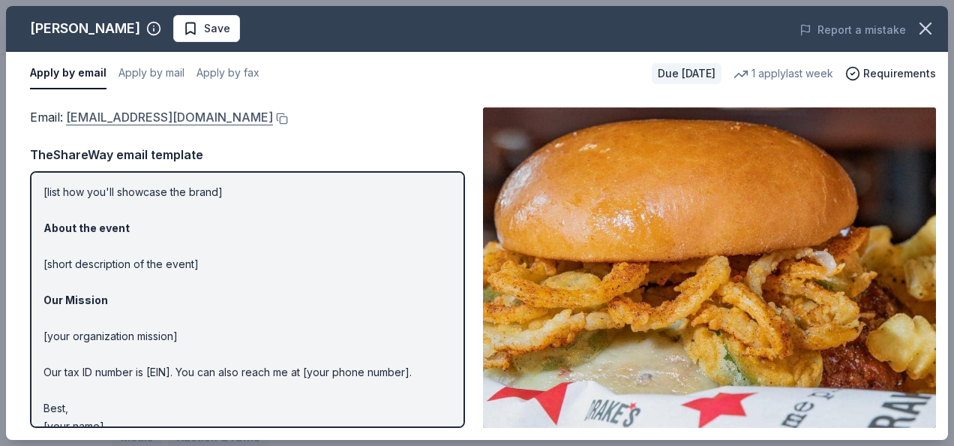
drag, startPoint x: 176, startPoint y: 118, endPoint x: 92, endPoint y: 110, distance: 84.4
click at [92, 110] on div "Email : katyt@bhglex.com" at bounding box center [247, 117] width 435 height 20
click at [395, 106] on div "Email : katyt@bhglex.com Email : katyt@bhglex.com TheShareWay email template Hi…" at bounding box center [477, 267] width 942 height 344
click at [204, 25] on span "Save" at bounding box center [217, 29] width 26 height 18
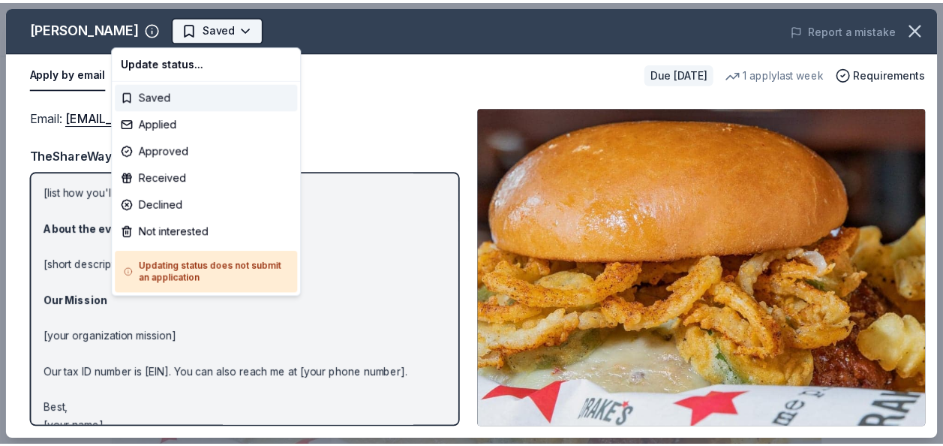
scroll to position [0, 0]
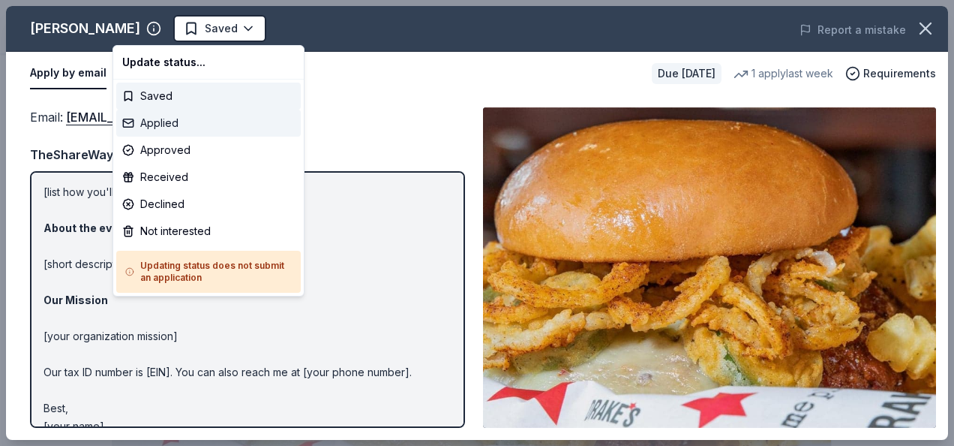
click at [177, 132] on div "Applied" at bounding box center [208, 123] width 185 height 27
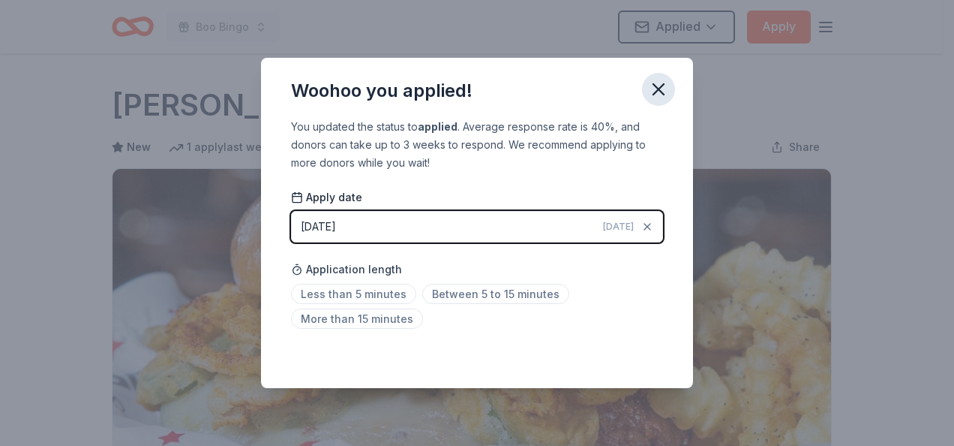
click at [656, 87] on icon "button" at bounding box center [659, 89] width 11 height 11
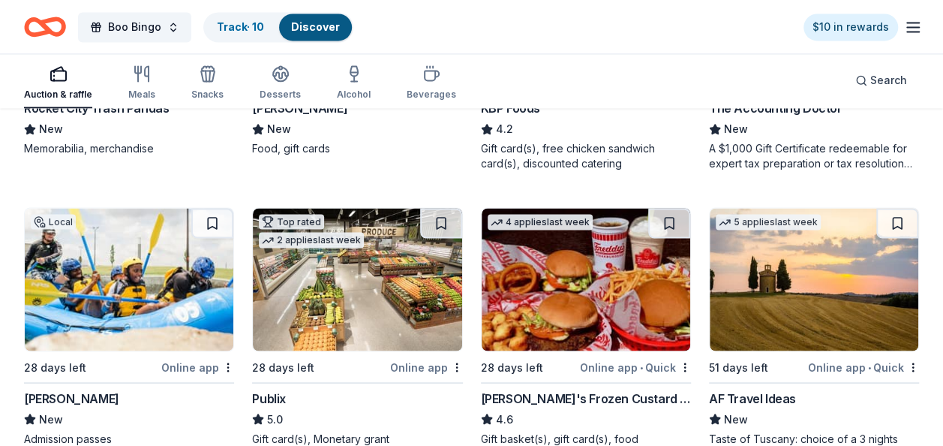
scroll to position [1215, 0]
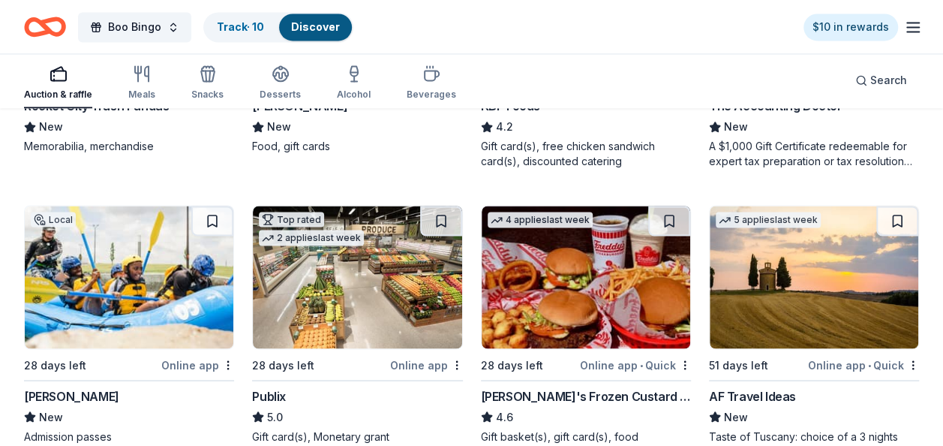
click at [386, 278] on img at bounding box center [357, 277] width 209 height 143
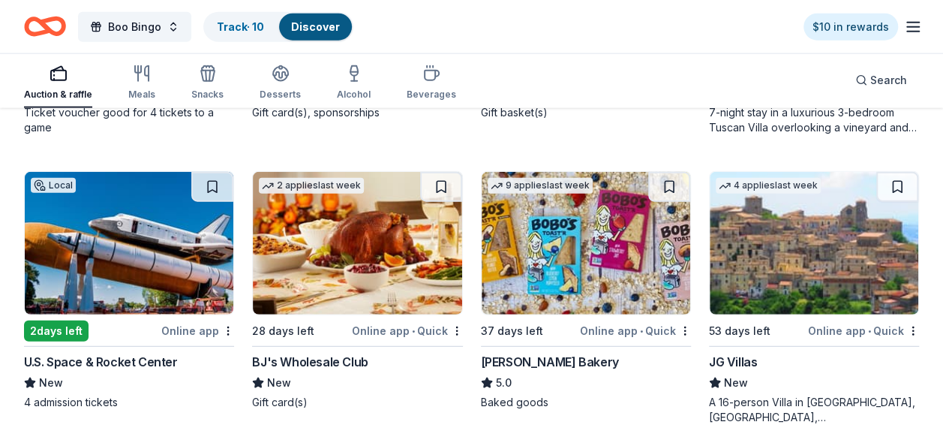
scroll to position [1824, 0]
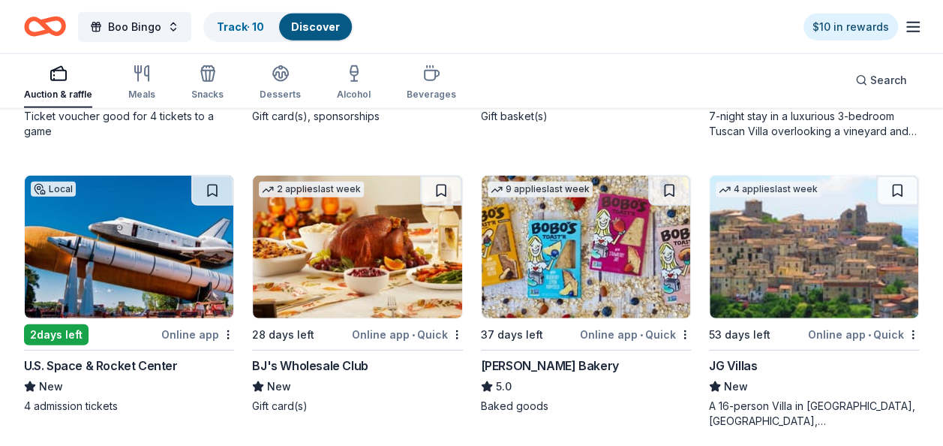
click at [119, 270] on img at bounding box center [129, 247] width 209 height 143
click at [263, 29] on div "Track · 11" at bounding box center [239, 27] width 68 height 27
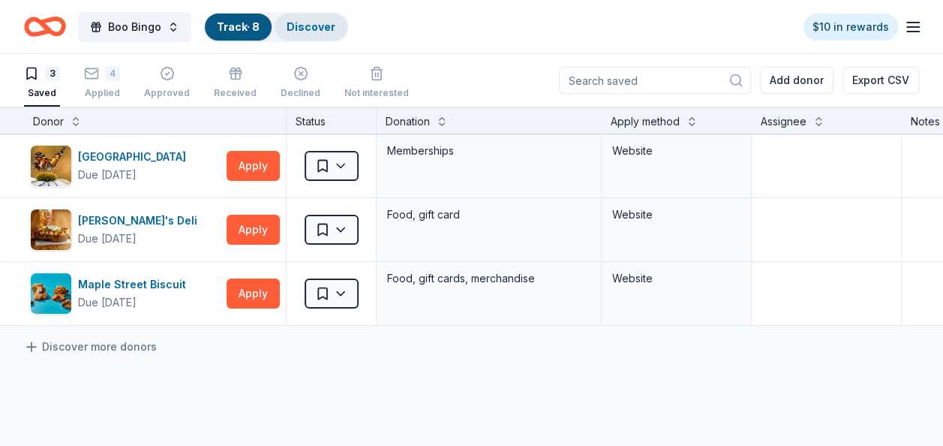
click at [300, 27] on link "Discover" at bounding box center [311, 26] width 49 height 13
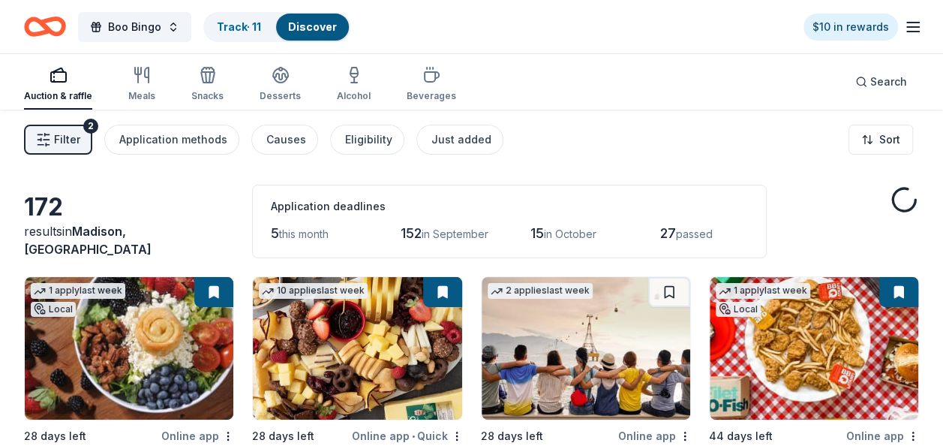
click at [311, 27] on link "Discover" at bounding box center [312, 26] width 49 height 13
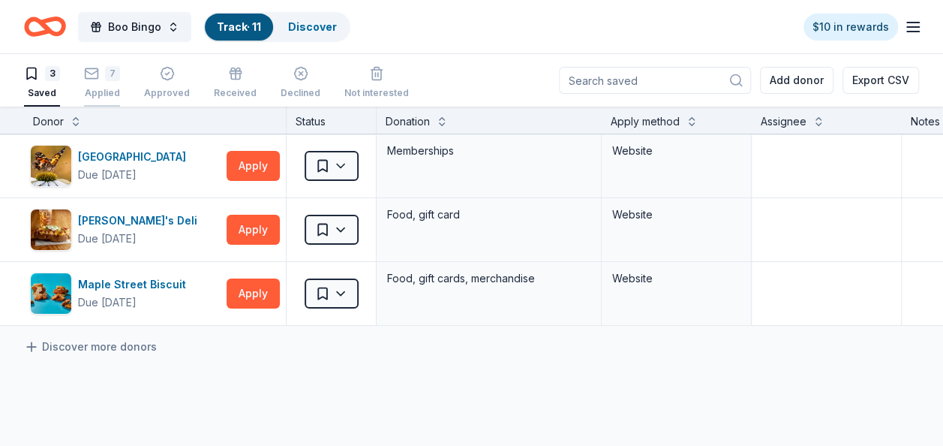
click at [103, 87] on div "Applied" at bounding box center [102, 93] width 36 height 12
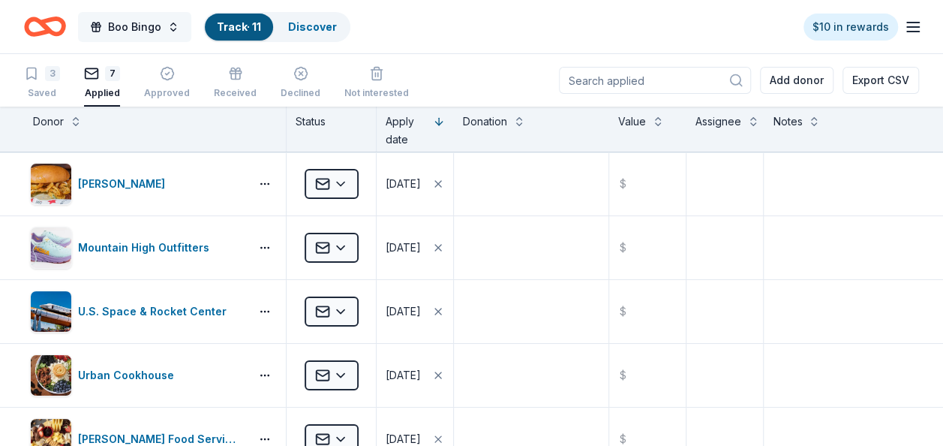
click at [149, 18] on span "Boo Bingo" at bounding box center [134, 27] width 53 height 18
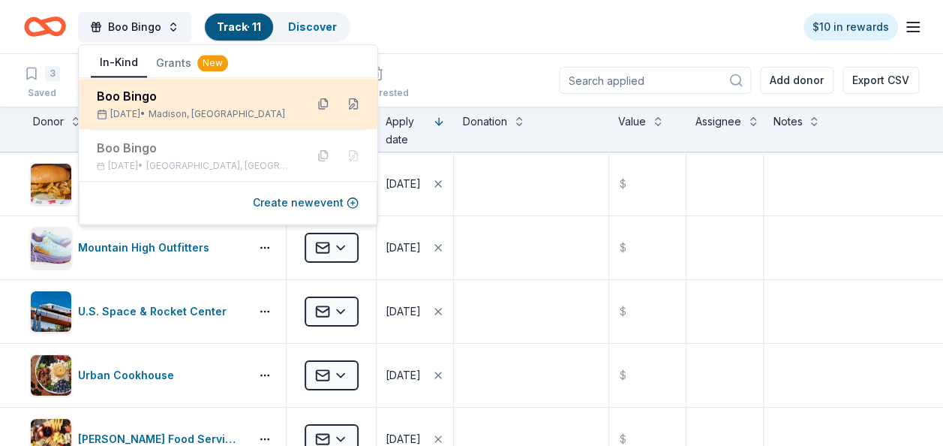
click at [171, 101] on div "Boo Bingo" at bounding box center [195, 96] width 197 height 18
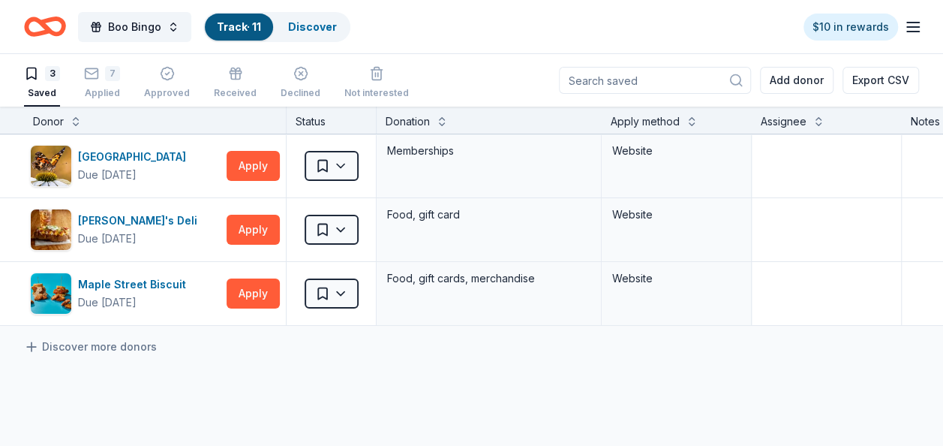
click at [53, 30] on icon "Home" at bounding box center [45, 26] width 42 height 35
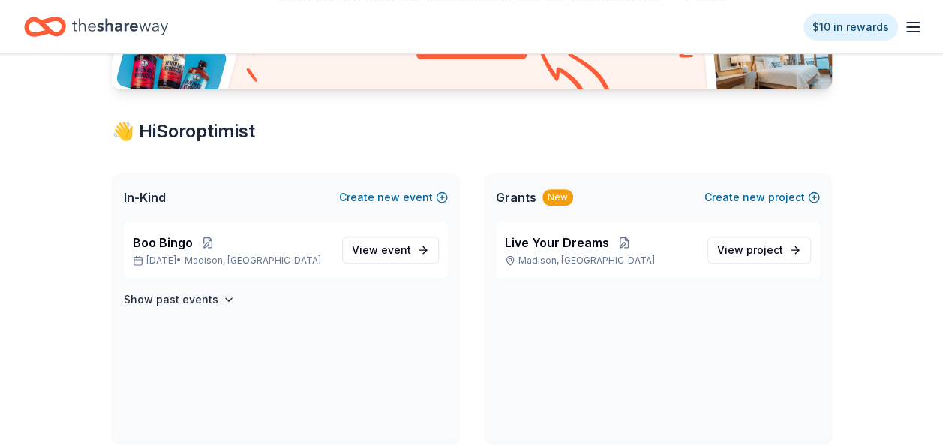
scroll to position [214, 0]
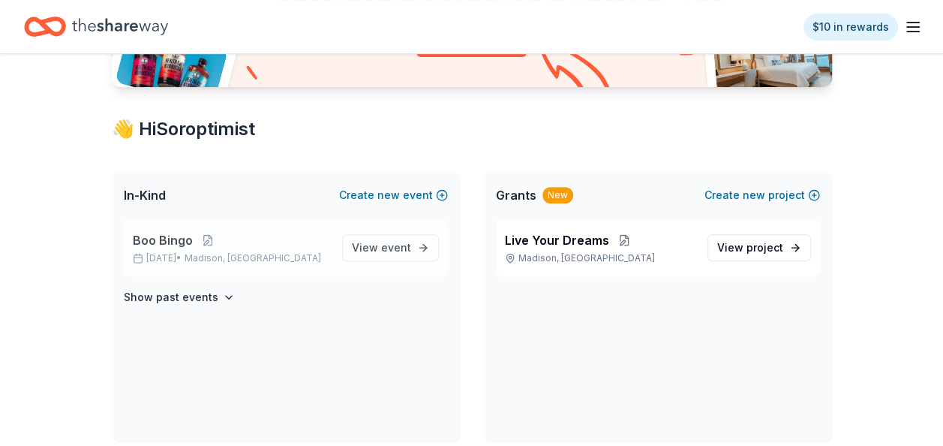
click at [206, 249] on div "Boo Bingo Oct 24, 2025 • Madison, AL" at bounding box center [231, 247] width 197 height 33
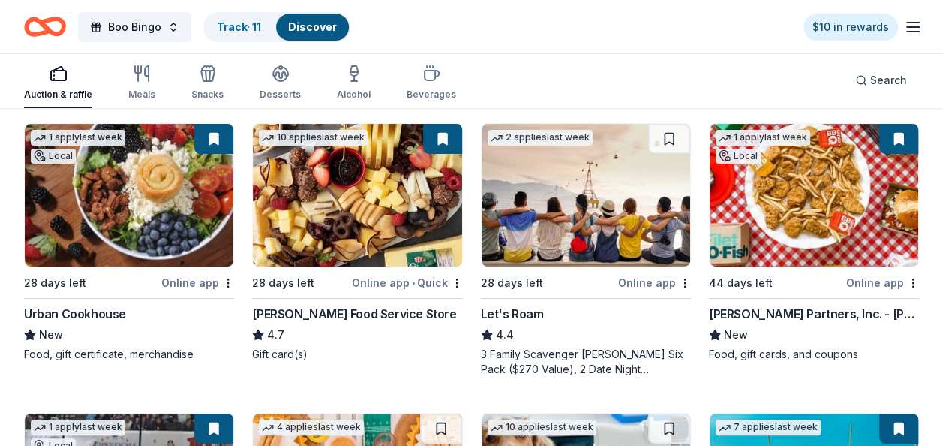
scroll to position [102, 0]
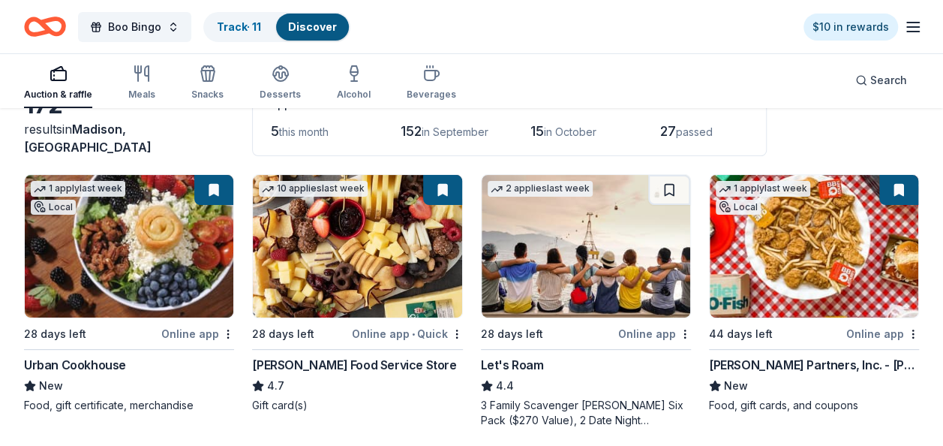
click at [317, 21] on link "Discover" at bounding box center [312, 26] width 49 height 13
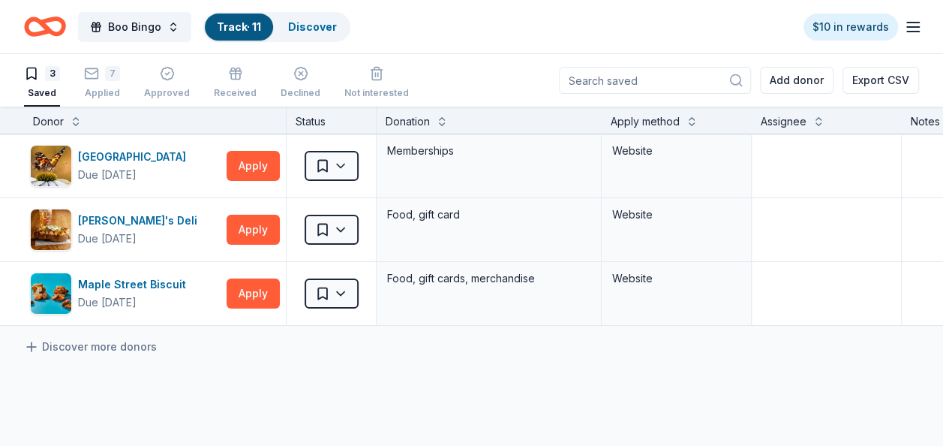
click at [79, 77] on div "3 Saved 7 Applied Approved Received Declined Not interested" at bounding box center [216, 83] width 385 height 47
click at [89, 77] on rect "button" at bounding box center [92, 73] width 13 height 10
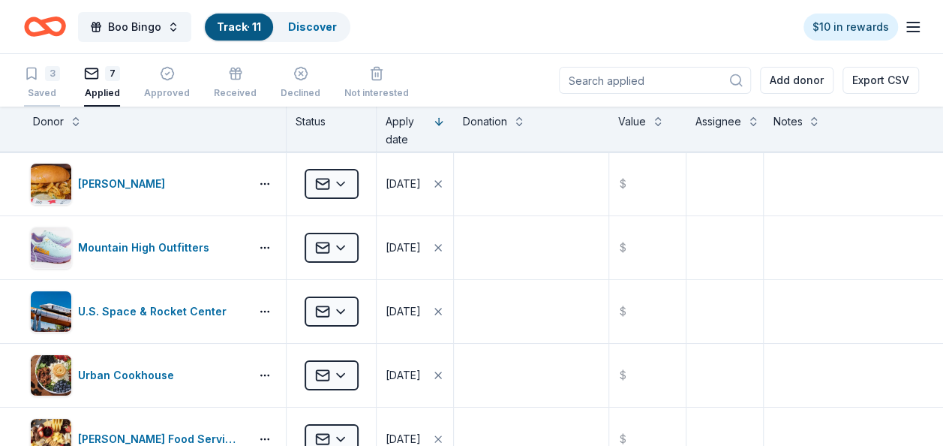
click at [35, 77] on icon "button" at bounding box center [31, 73] width 9 height 11
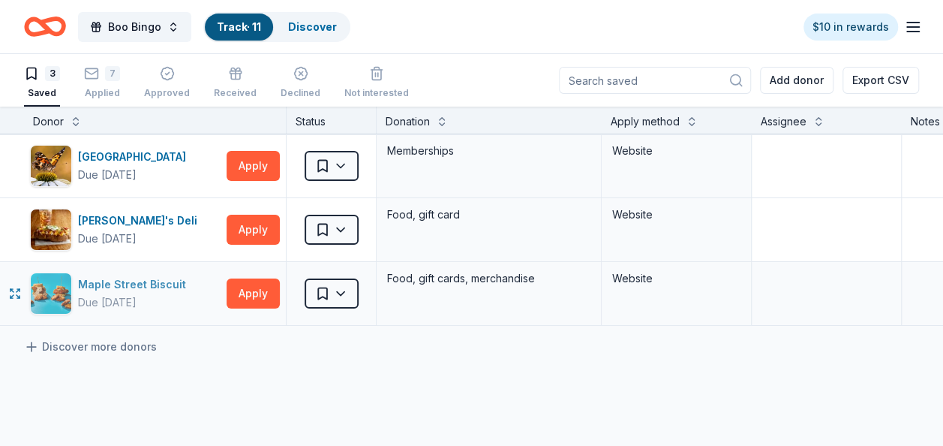
click at [154, 287] on div "Maple Street Biscuit" at bounding box center [135, 284] width 114 height 18
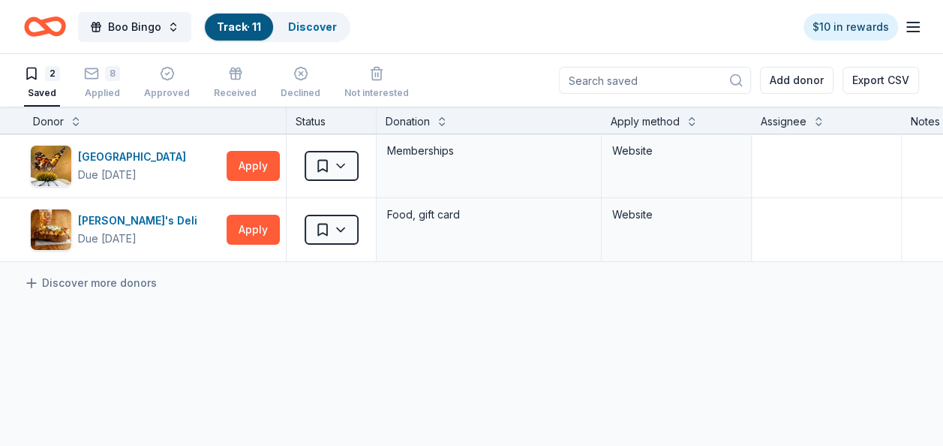
click at [120, 87] on div "2 Saved 8 Applied Approved Received Declined Not interested" at bounding box center [216, 83] width 385 height 47
click at [111, 84] on div "8 Applied" at bounding box center [102, 82] width 36 height 33
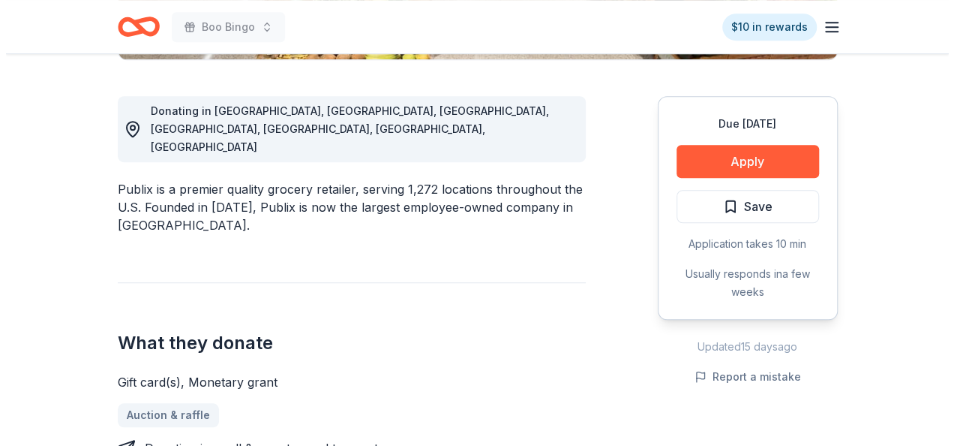
scroll to position [428, 0]
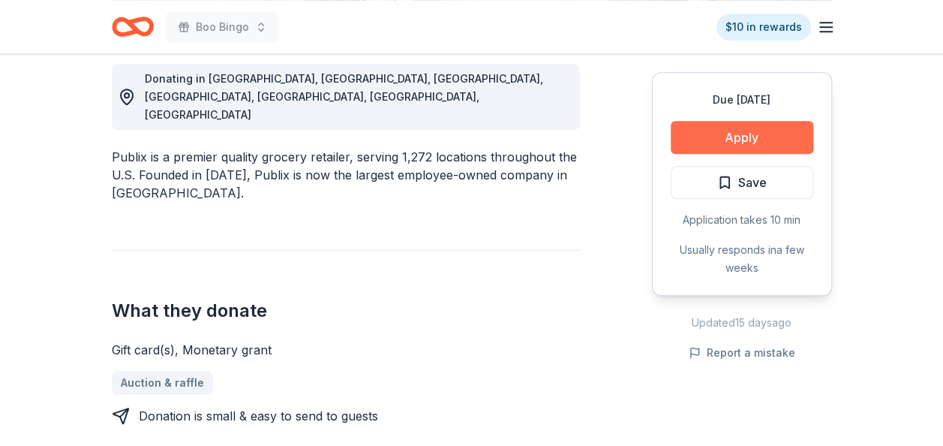
click at [738, 138] on button "Apply" at bounding box center [742, 137] width 143 height 33
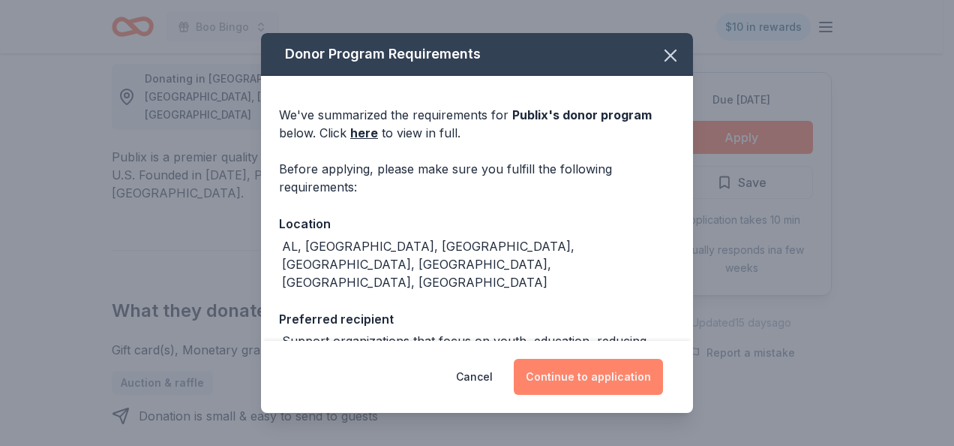
click at [579, 360] on button "Continue to application" at bounding box center [588, 377] width 149 height 36
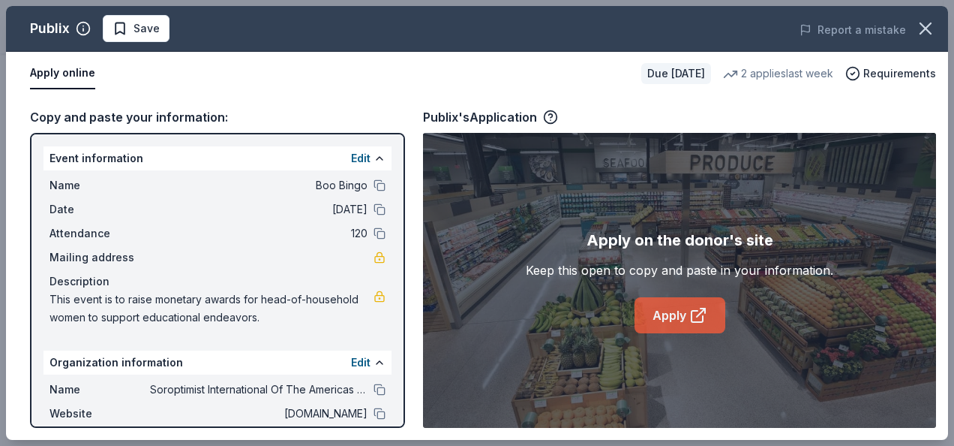
click at [667, 317] on link "Apply" at bounding box center [680, 315] width 91 height 36
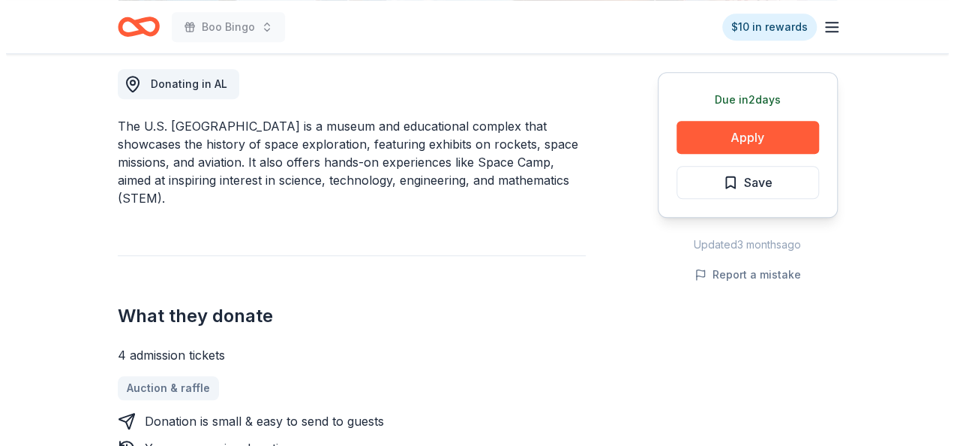
scroll to position [417, 0]
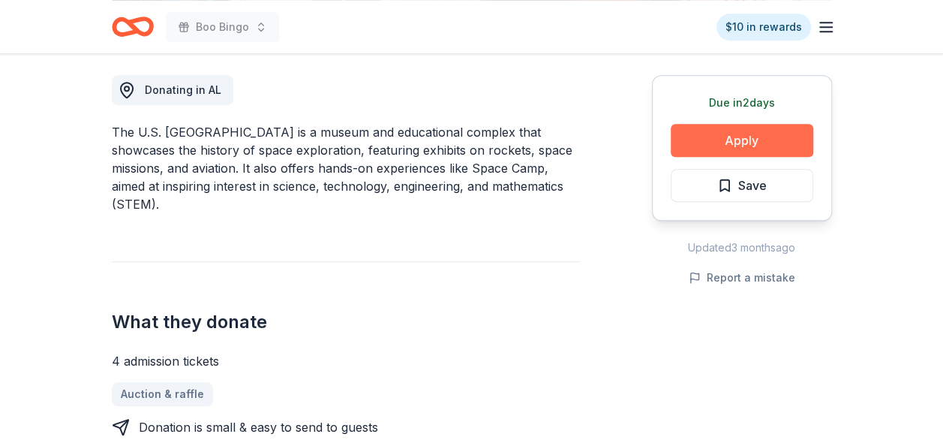
click at [762, 147] on button "Apply" at bounding box center [742, 140] width 143 height 33
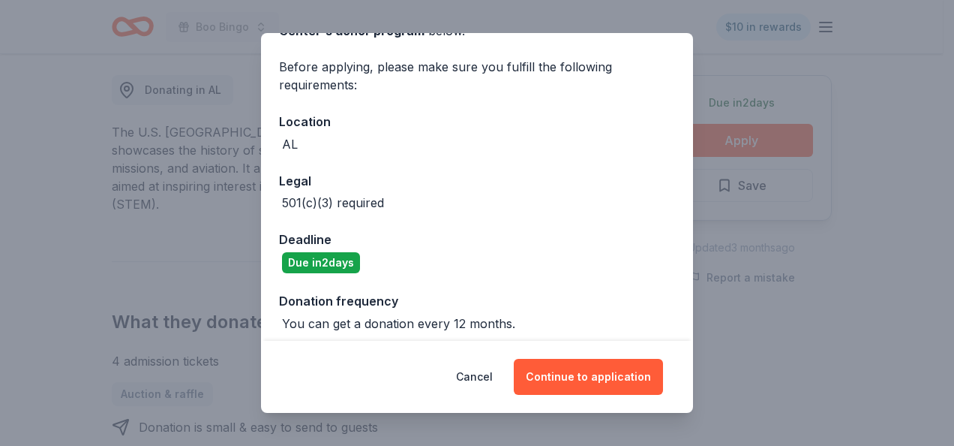
scroll to position [111, 0]
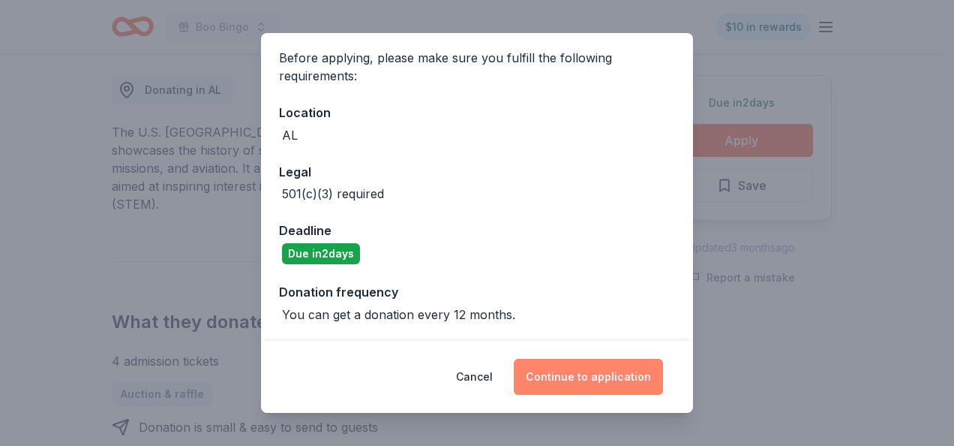
click at [564, 372] on button "Continue to application" at bounding box center [588, 377] width 149 height 36
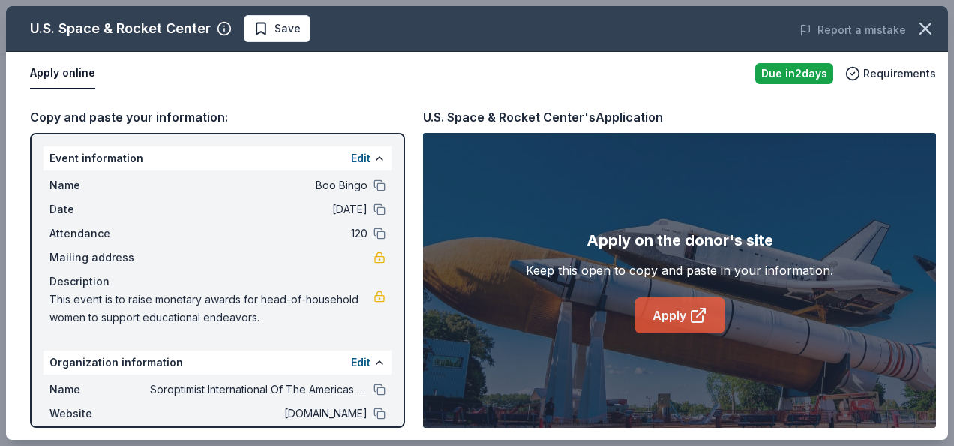
click at [672, 317] on link "Apply" at bounding box center [680, 315] width 91 height 36
click at [281, 24] on span "Save" at bounding box center [288, 29] width 26 height 18
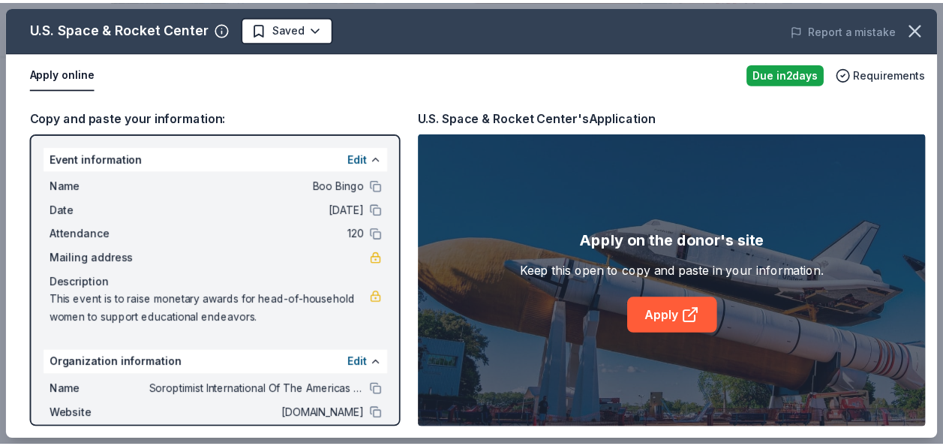
scroll to position [0, 0]
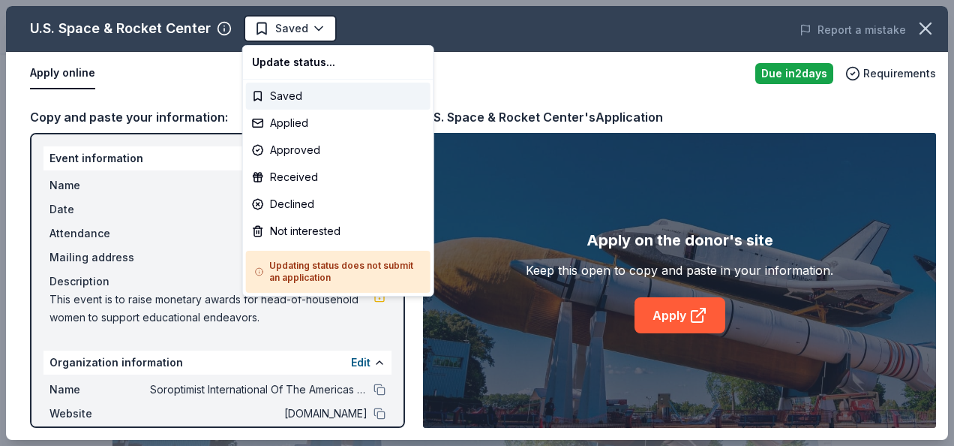
click at [281, 24] on html "Boo Bingo Saved Apply Due [DATE] Share U.S. Space & Rocket Center New donation …" at bounding box center [477, 223] width 954 height 446
click at [295, 122] on div "Applied" at bounding box center [338, 123] width 185 height 27
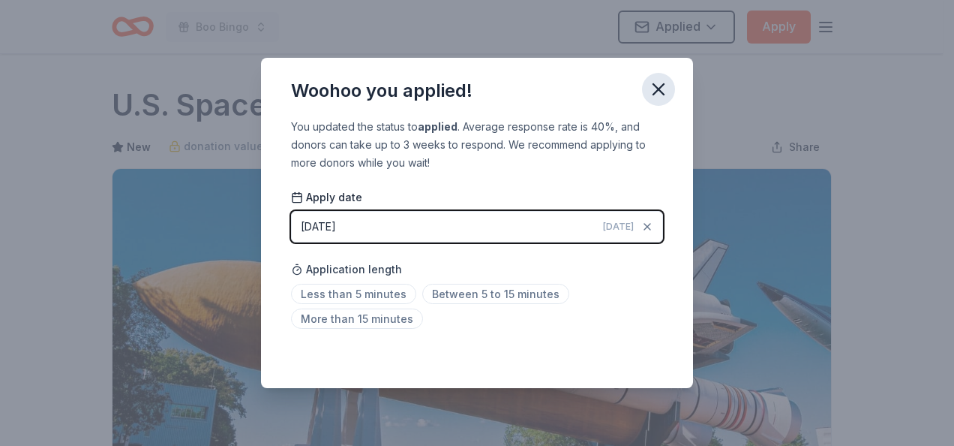
click at [660, 93] on icon "button" at bounding box center [658, 89] width 21 height 21
